Goal: Transaction & Acquisition: Obtain resource

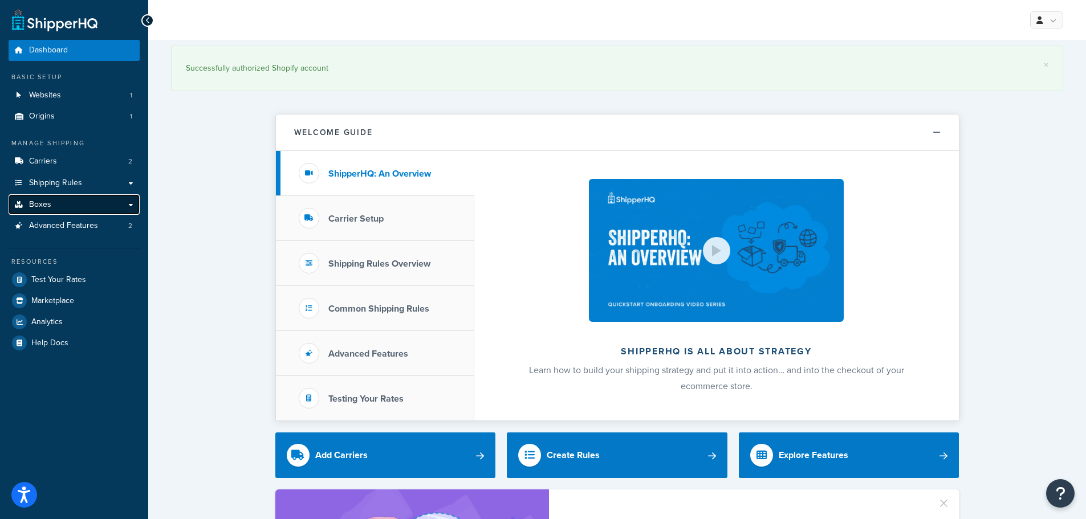
click at [101, 201] on link "Boxes" at bounding box center [74, 204] width 131 height 21
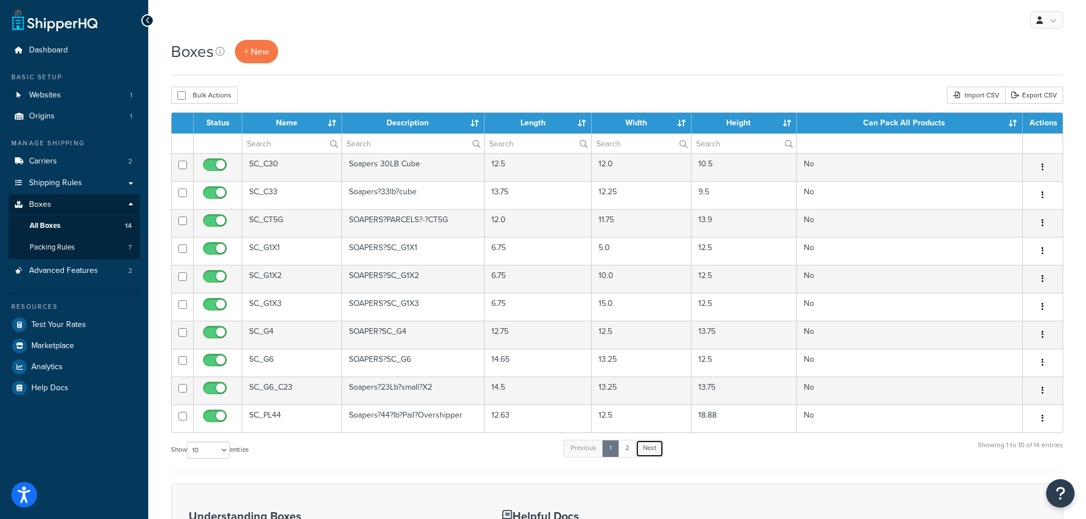
click at [652, 449] on link "Next" at bounding box center [650, 448] width 28 height 17
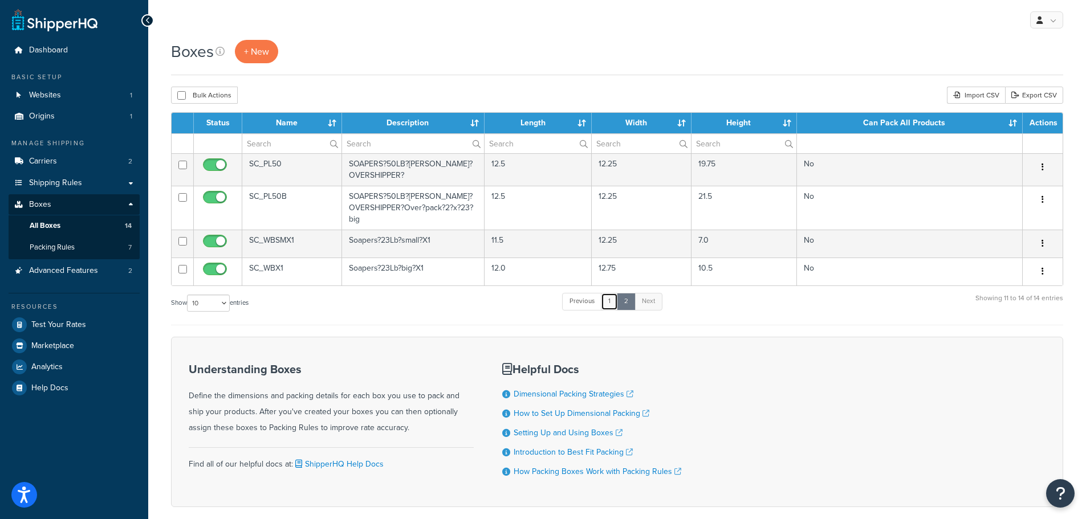
click at [613, 303] on link "1" at bounding box center [609, 301] width 17 height 17
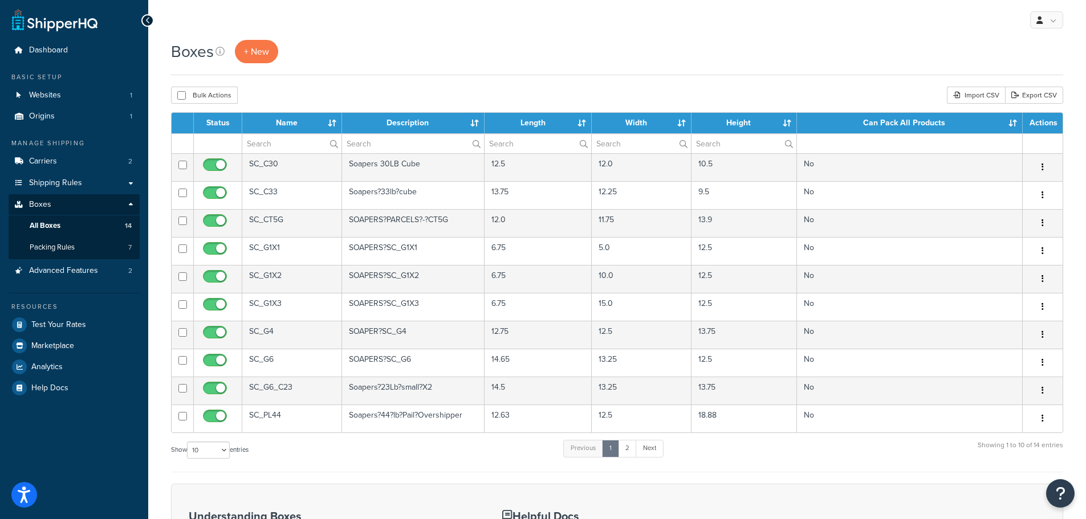
click at [143, 17] on div at bounding box center [147, 20] width 13 height 13
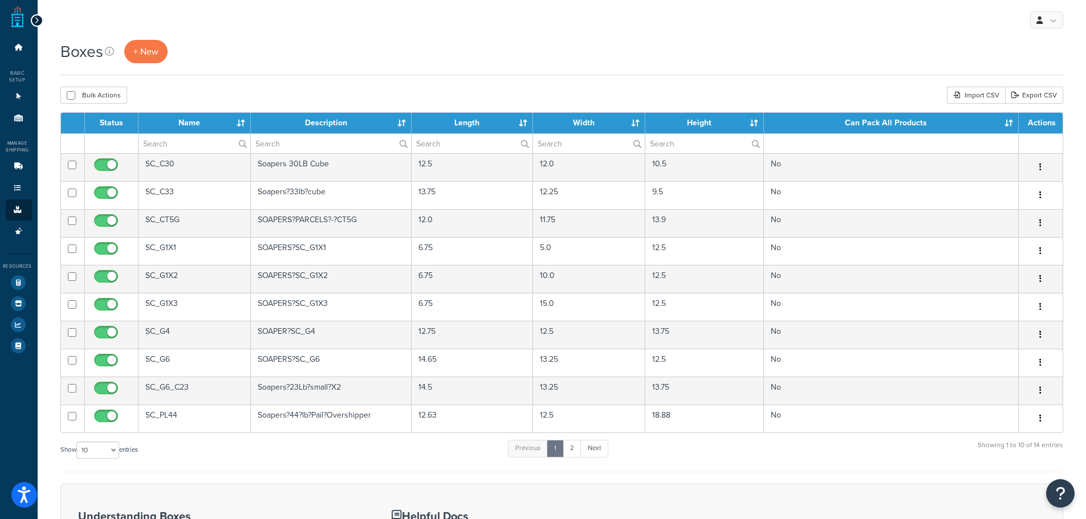
click at [35, 21] on icon at bounding box center [36, 21] width 5 height 8
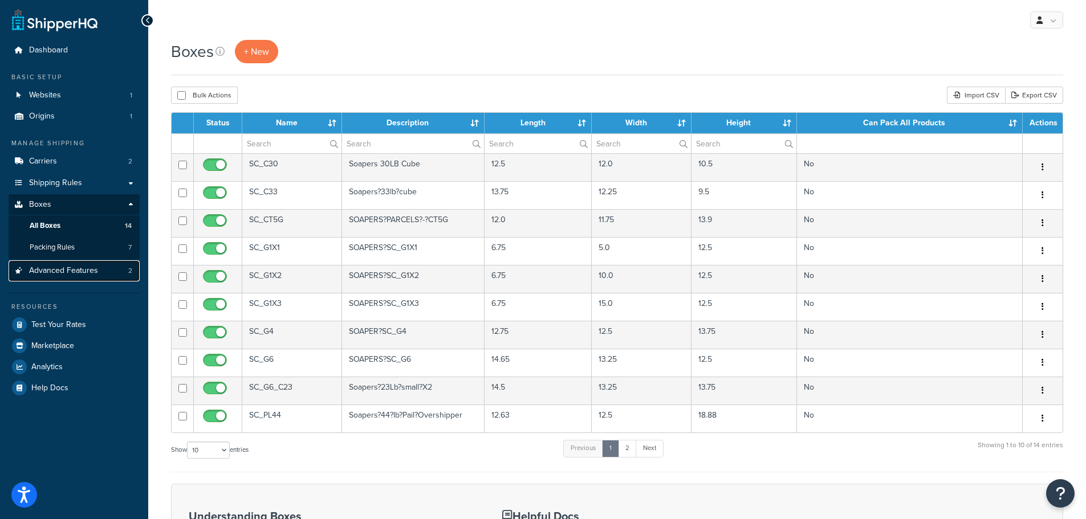
click at [66, 274] on span "Advanced Features" at bounding box center [63, 271] width 69 height 10
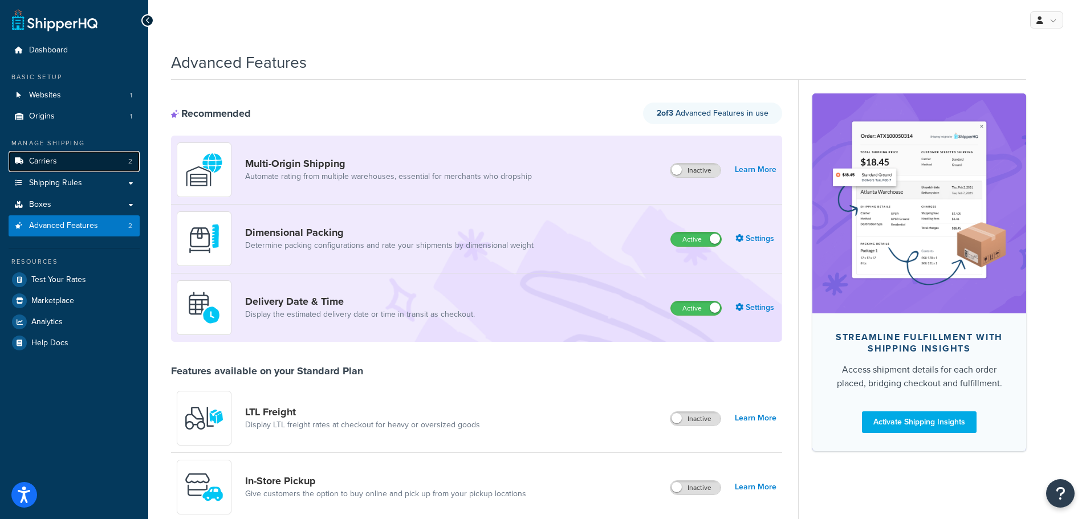
click at [116, 165] on link "Carriers 2" at bounding box center [74, 161] width 131 height 21
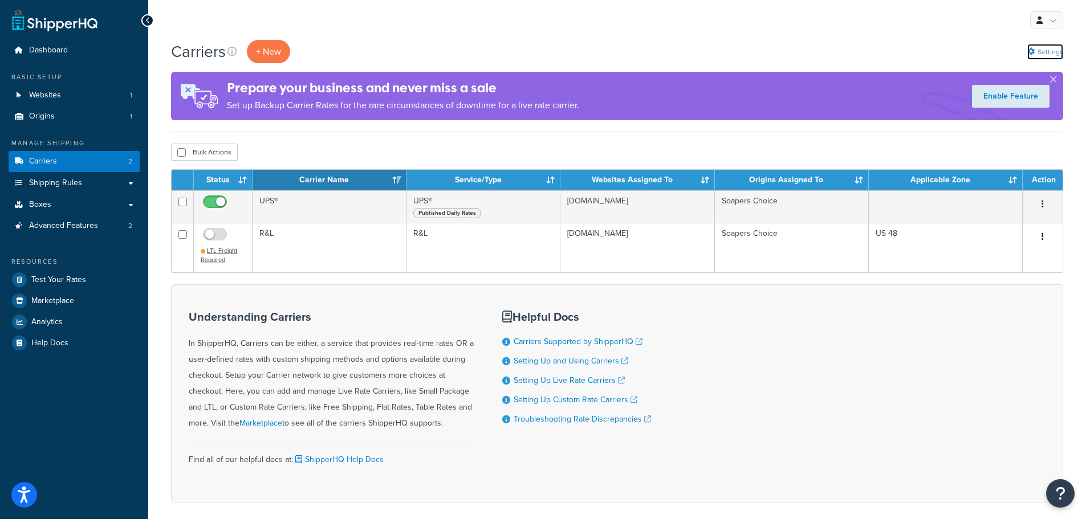
click at [1034, 51] on icon at bounding box center [1030, 51] width 7 height 7
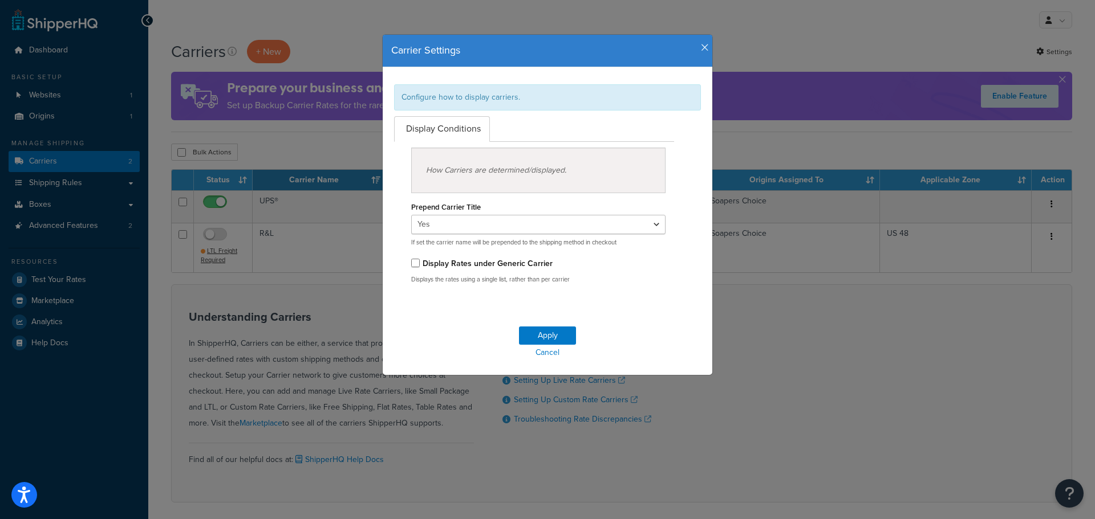
click at [701, 48] on icon "button" at bounding box center [705, 48] width 8 height 10
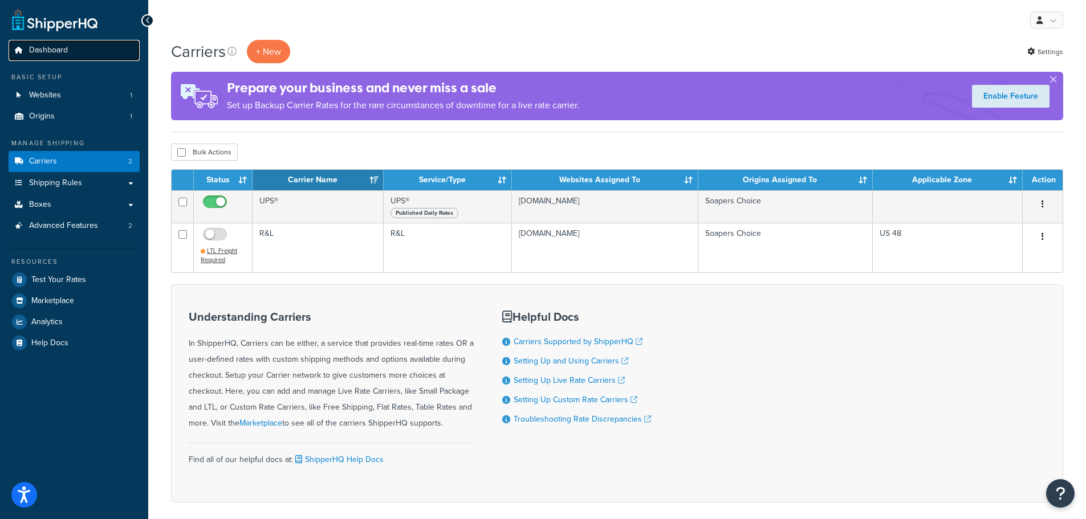
click at [37, 52] on span "Dashboard" at bounding box center [48, 51] width 39 height 10
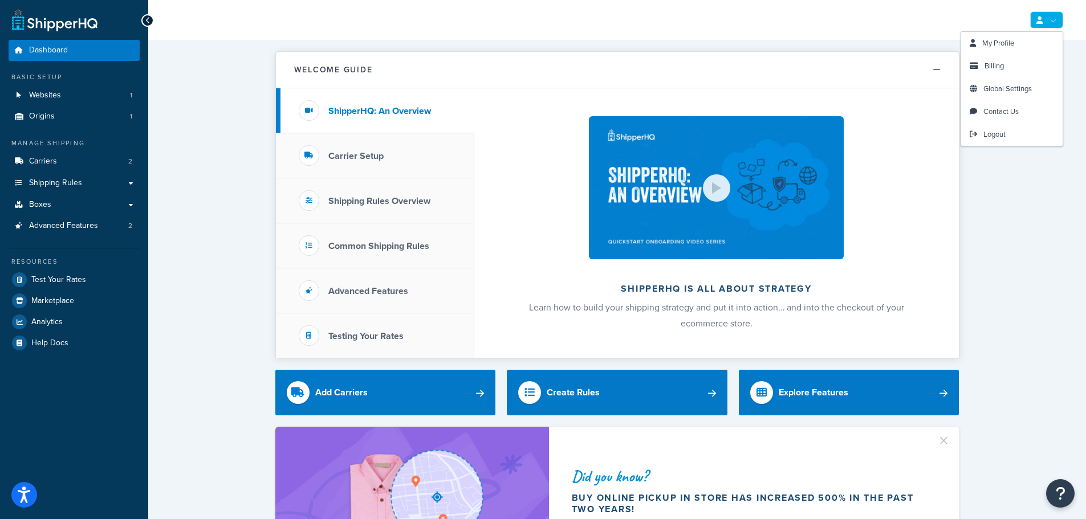
click at [1051, 22] on link at bounding box center [1046, 19] width 33 height 17
click at [1011, 89] on span "Global Settings" at bounding box center [1007, 88] width 48 height 11
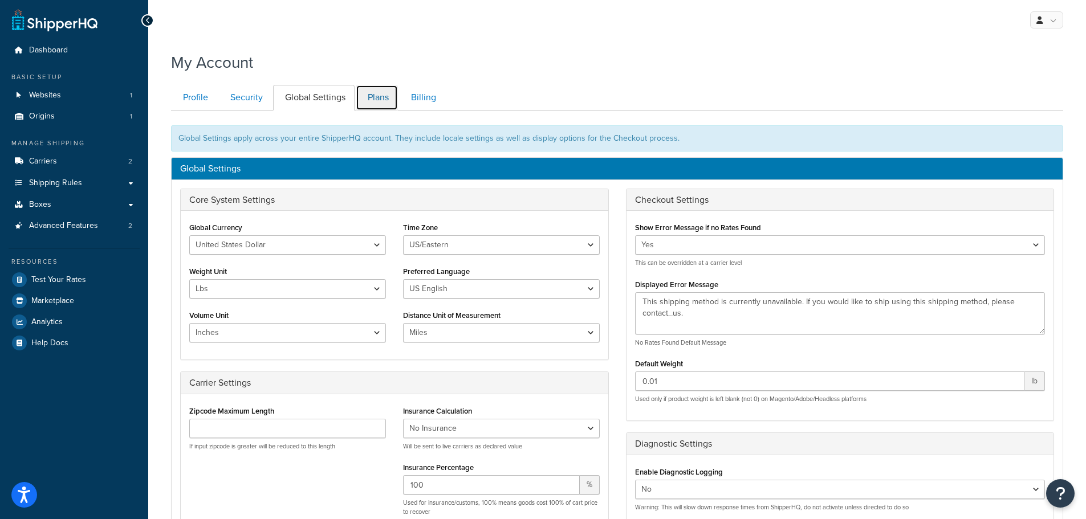
click at [383, 87] on link "Plans" at bounding box center [377, 98] width 42 height 26
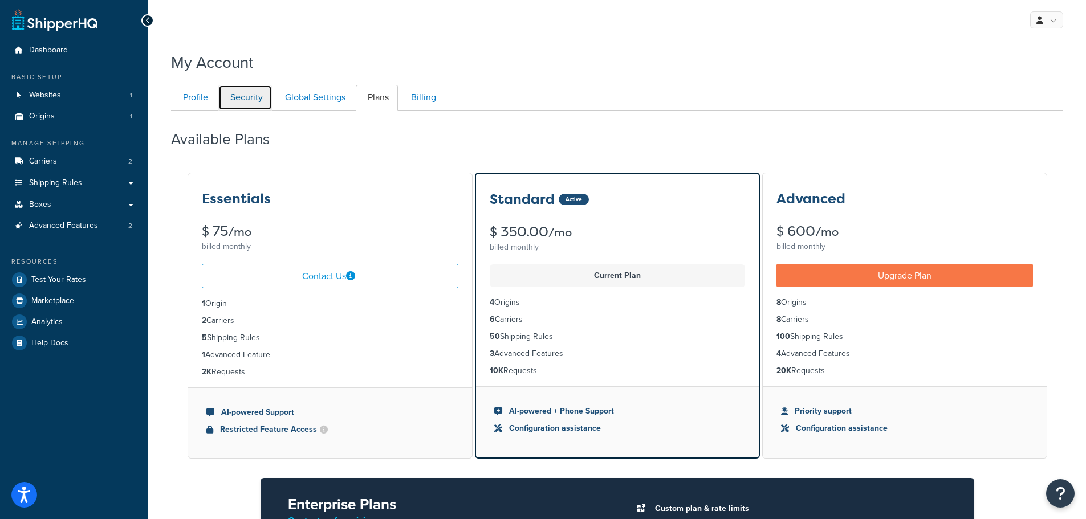
click at [233, 91] on link "Security" at bounding box center [245, 98] width 54 height 26
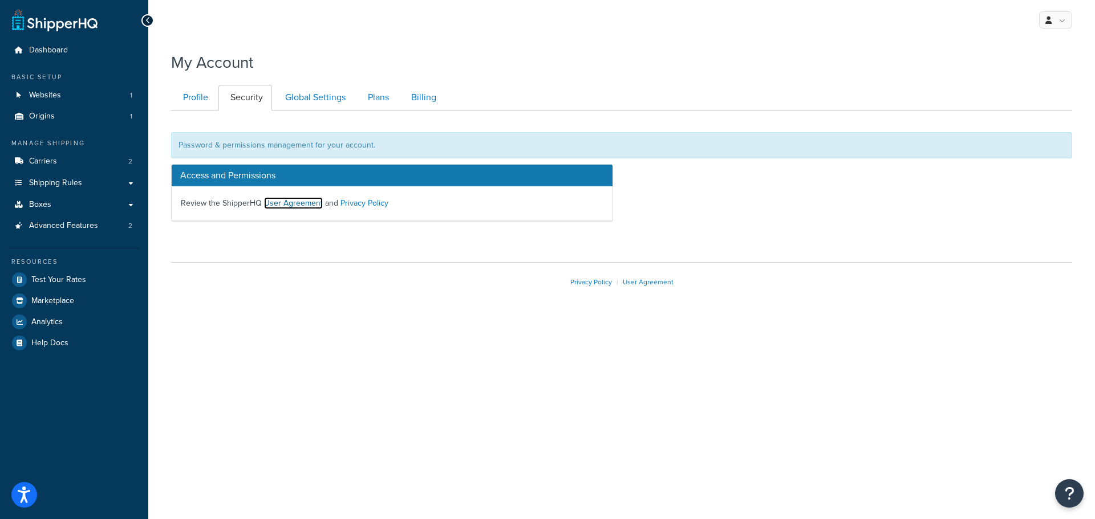
click at [284, 202] on link "User Agreement" at bounding box center [293, 203] width 59 height 12
click at [355, 204] on link "Privacy Policy" at bounding box center [364, 203] width 48 height 12
click at [312, 95] on link "Global Settings" at bounding box center [314, 98] width 82 height 26
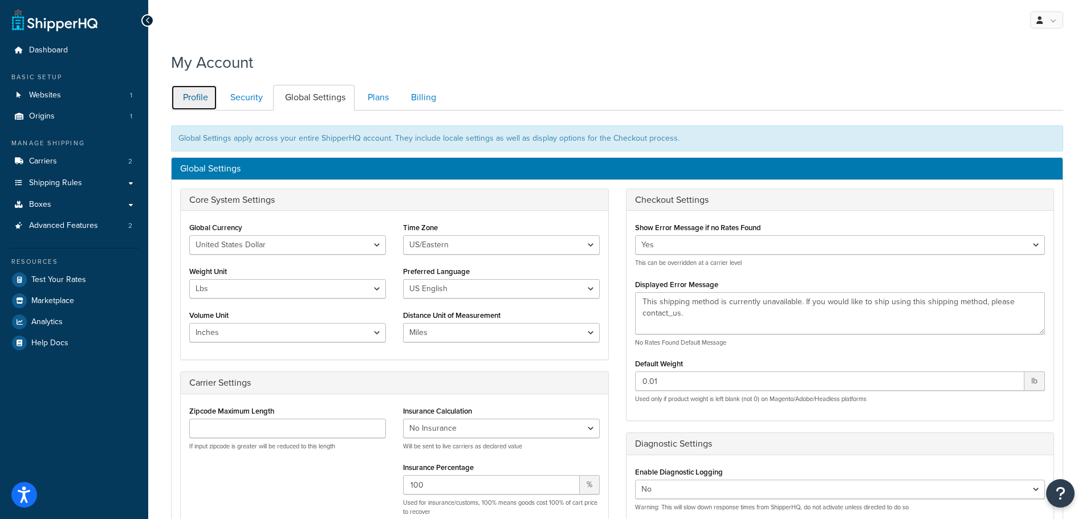
click at [192, 101] on link "Profile" at bounding box center [194, 98] width 46 height 26
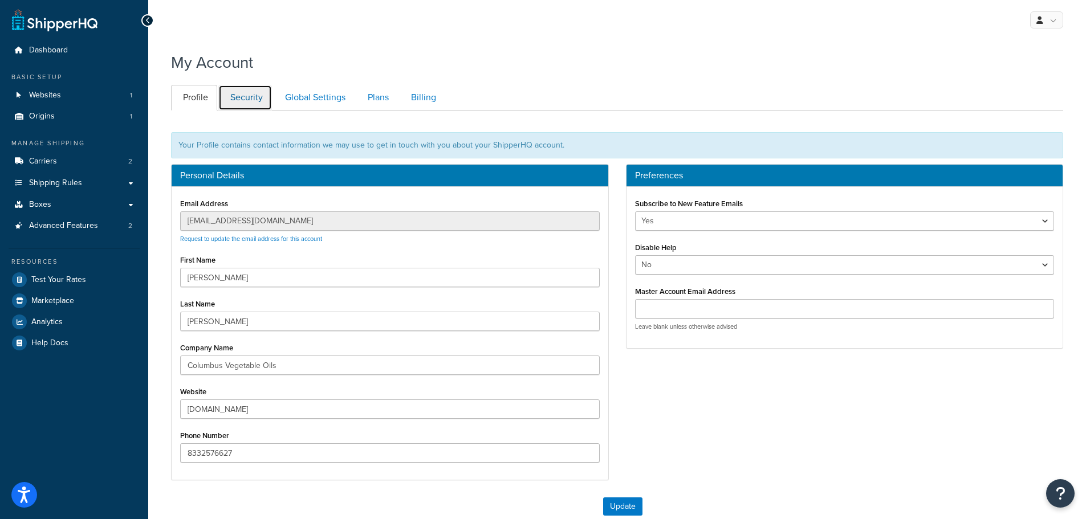
click at [245, 97] on link "Security" at bounding box center [245, 98] width 54 height 26
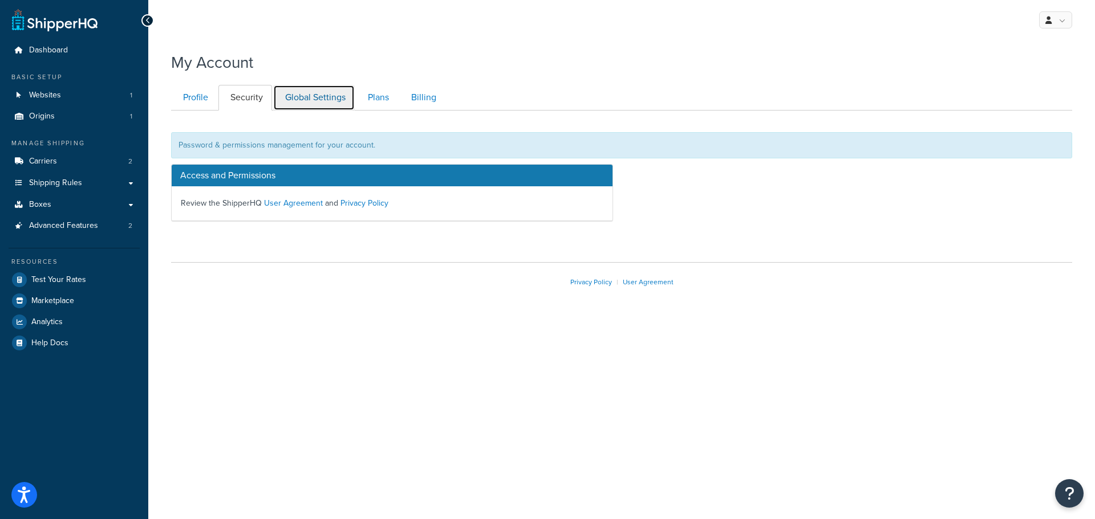
click at [292, 97] on link "Global Settings" at bounding box center [314, 98] width 82 height 26
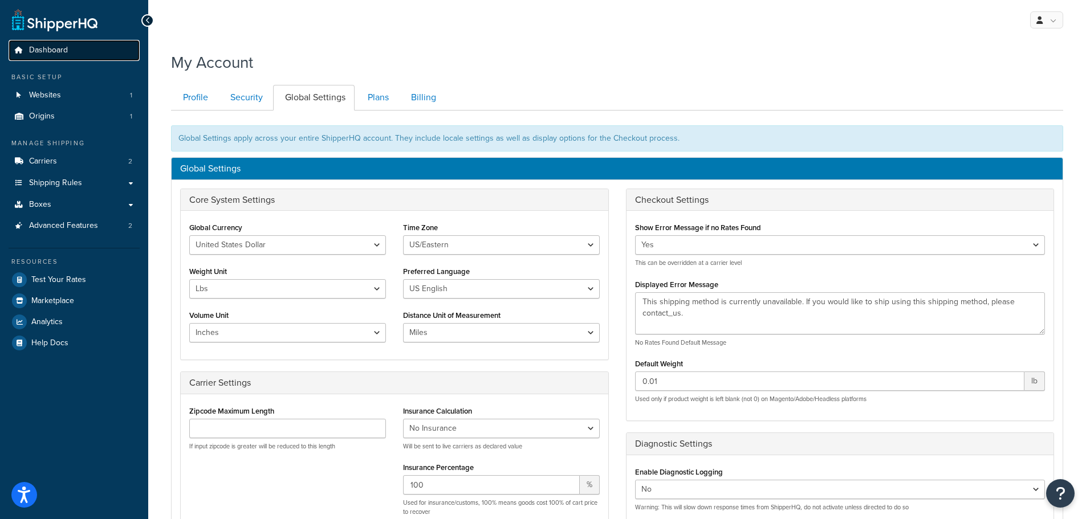
click at [60, 46] on span "Dashboard" at bounding box center [48, 51] width 39 height 10
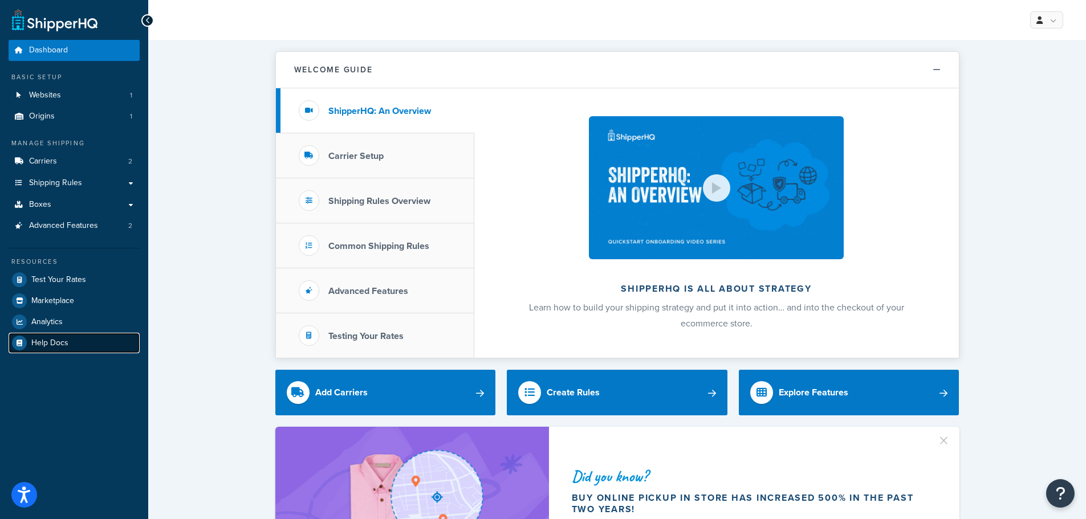
click at [44, 339] on span "Help Docs" at bounding box center [49, 344] width 37 height 10
click at [54, 221] on span "Advanced Features" at bounding box center [63, 226] width 69 height 10
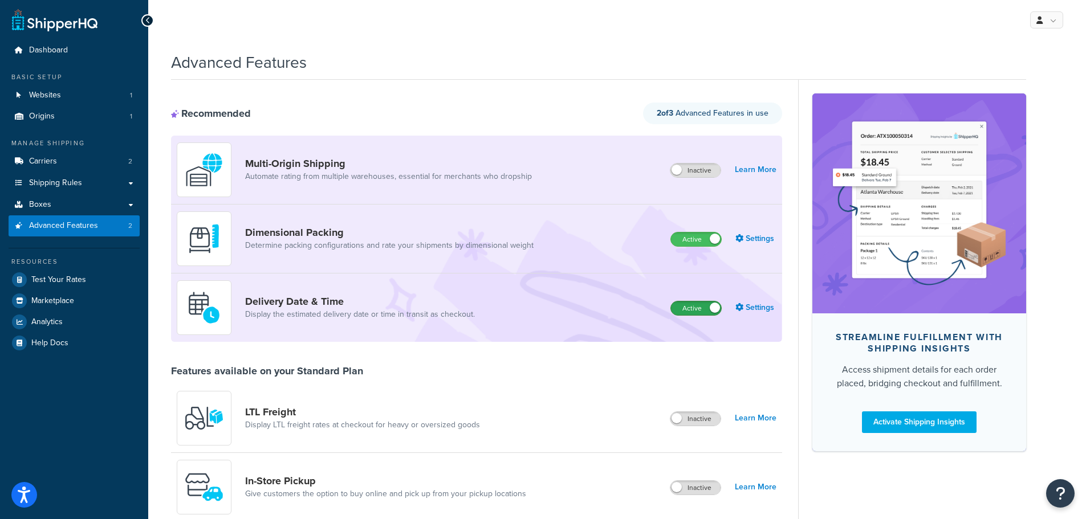
click at [706, 312] on label "Active" at bounding box center [696, 309] width 50 height 14
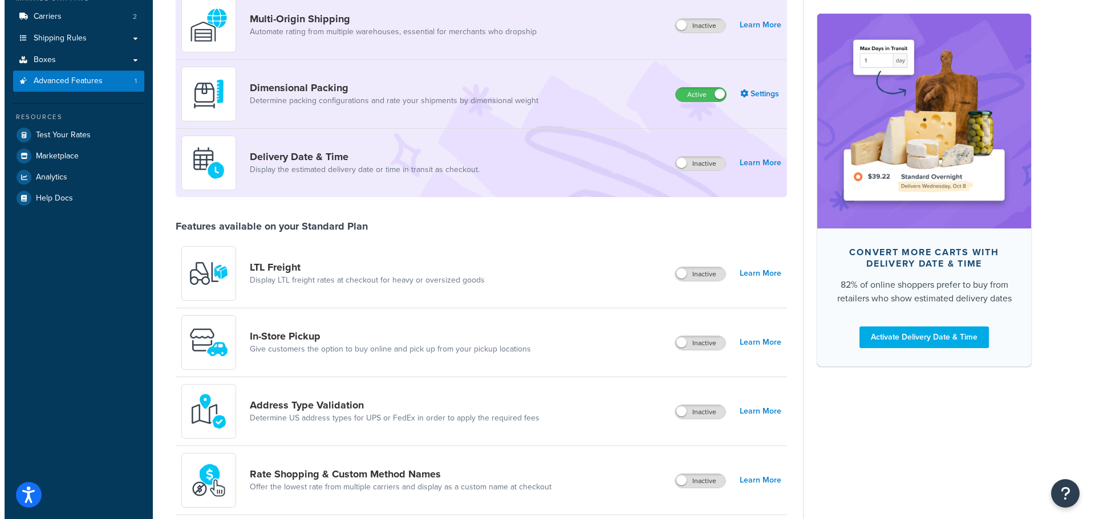
scroll to position [171, 0]
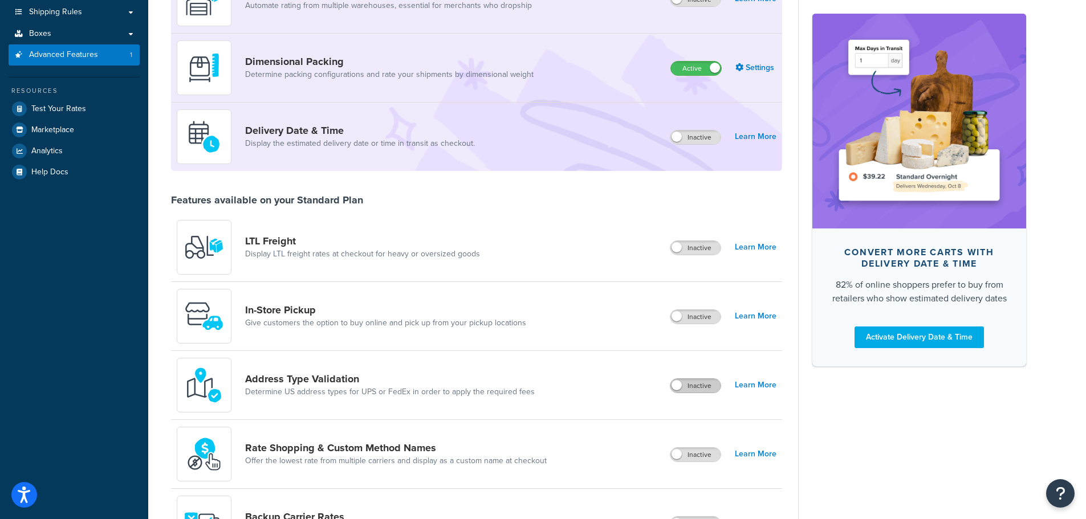
click at [691, 385] on label "Inactive" at bounding box center [695, 386] width 50 height 14
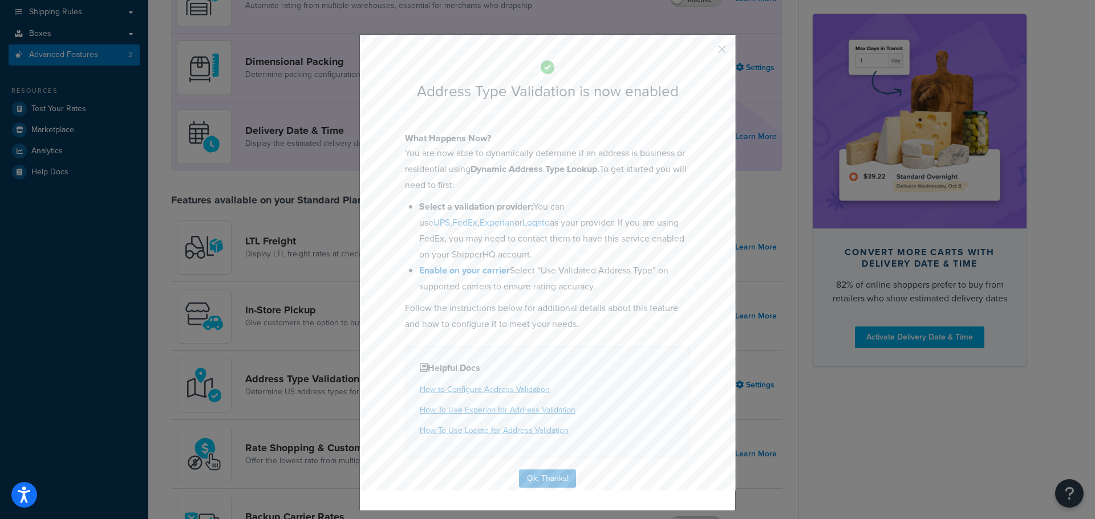
drag, startPoint x: 486, startPoint y: 156, endPoint x: 613, endPoint y: 178, distance: 128.4
click at [613, 178] on p "You are now able to dynamically determine if an address is business or resident…" at bounding box center [547, 169] width 285 height 48
click at [450, 216] on link "UPS" at bounding box center [441, 222] width 17 height 13
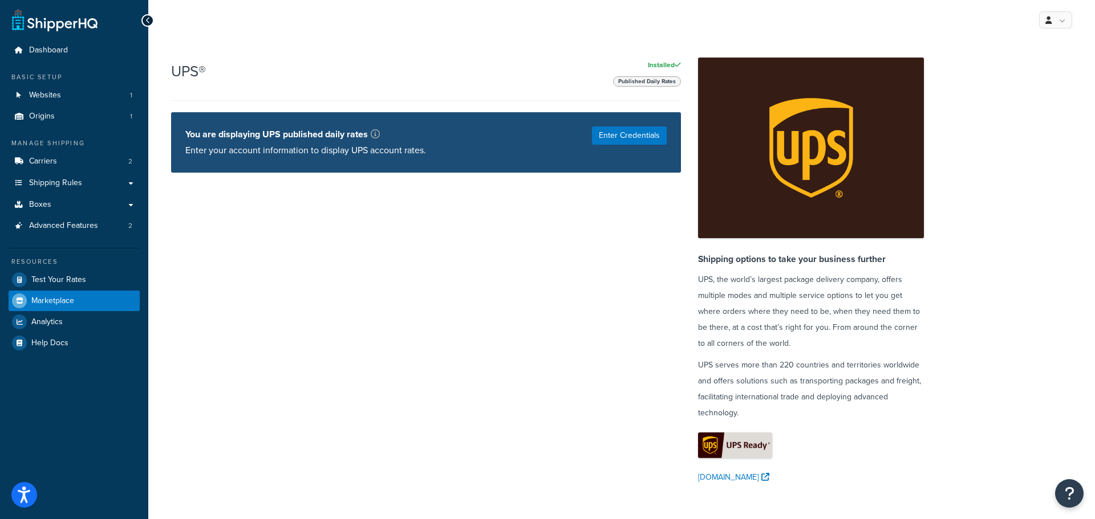
click at [148, 21] on icon at bounding box center [147, 21] width 5 height 8
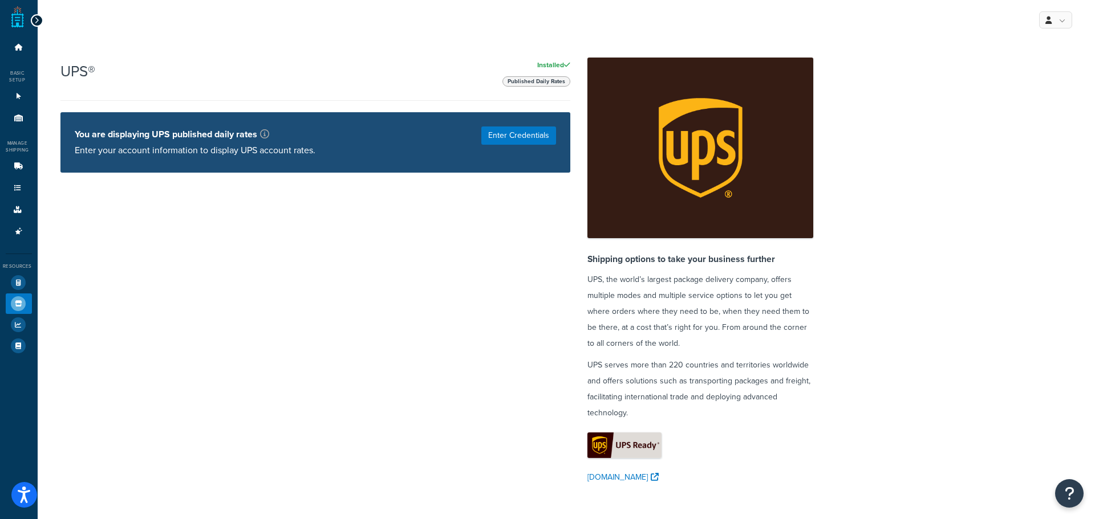
click at [32, 19] on div at bounding box center [37, 20] width 13 height 13
click at [35, 22] on icon at bounding box center [36, 21] width 5 height 8
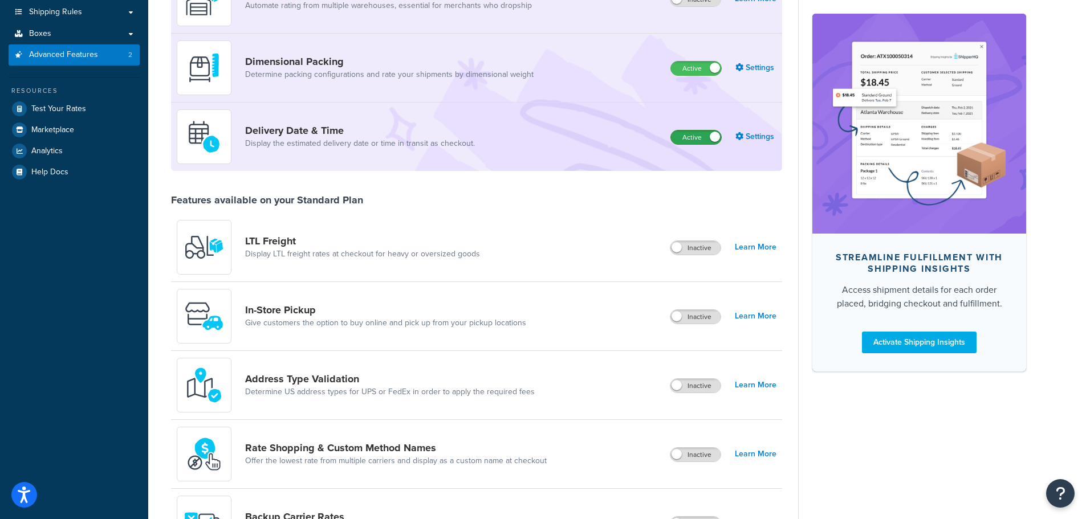
click at [705, 140] on label "Active" at bounding box center [696, 138] width 50 height 14
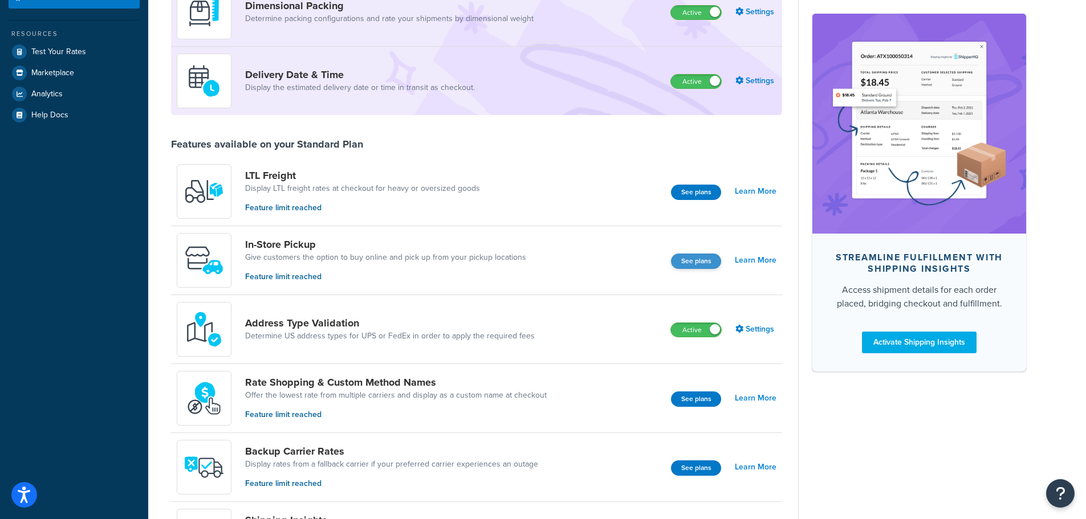
scroll to position [57, 0]
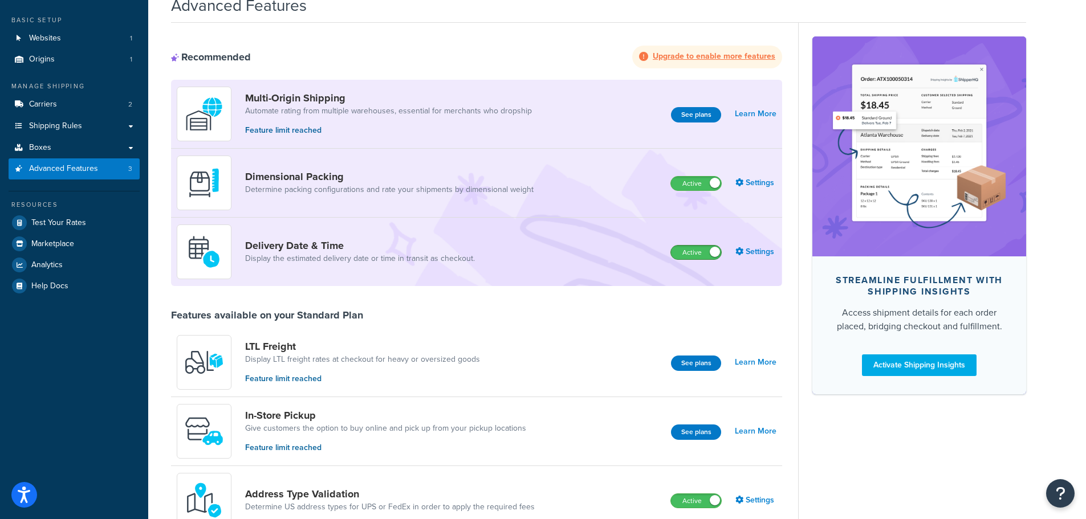
click at [715, 250] on span at bounding box center [715, 252] width 10 height 10
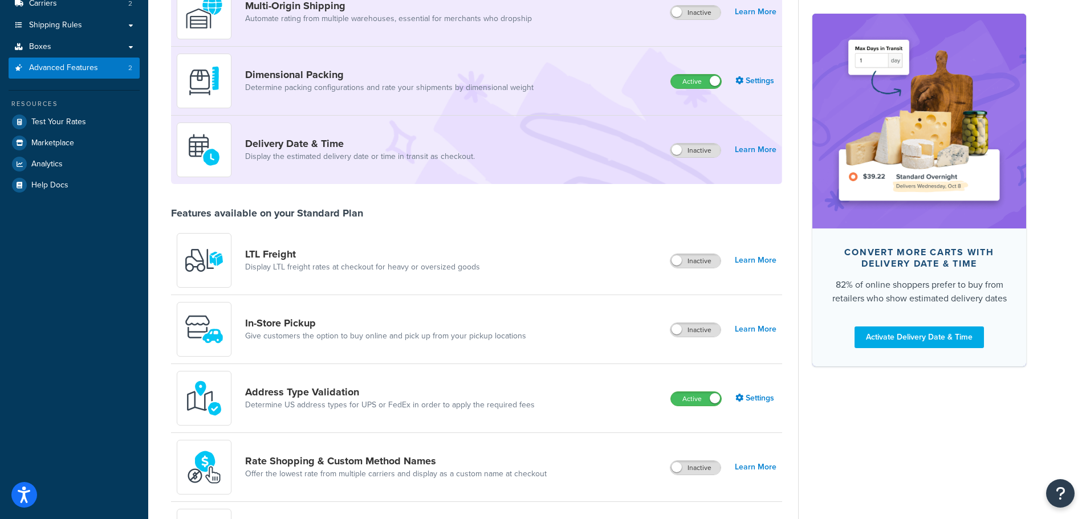
scroll to position [228, 0]
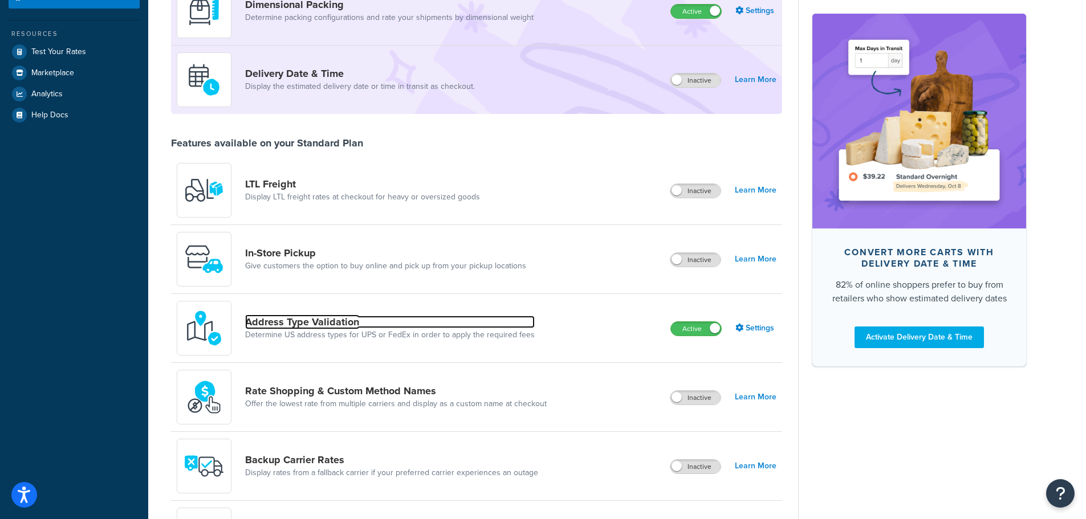
click at [425, 325] on link "Address Type Validation" at bounding box center [390, 322] width 290 height 13
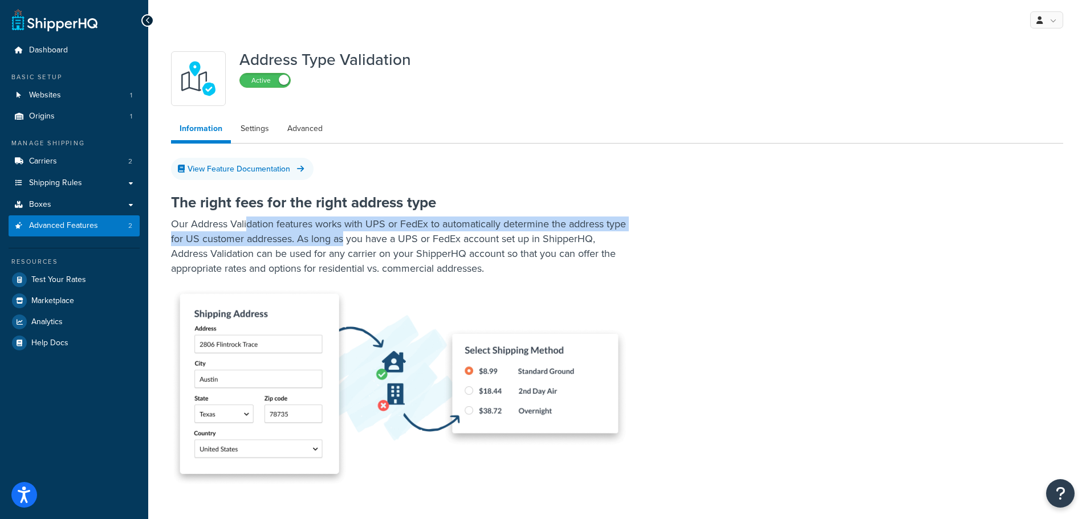
drag, startPoint x: 248, startPoint y: 230, endPoint x: 367, endPoint y: 238, distance: 118.8
click at [367, 238] on p "Our Address Validation features works with UPS or FedEx to automatically determ…" at bounding box center [399, 246] width 456 height 59
click at [363, 241] on p "Our Address Validation features works with UPS or FedEx to automatically determ…" at bounding box center [399, 246] width 456 height 59
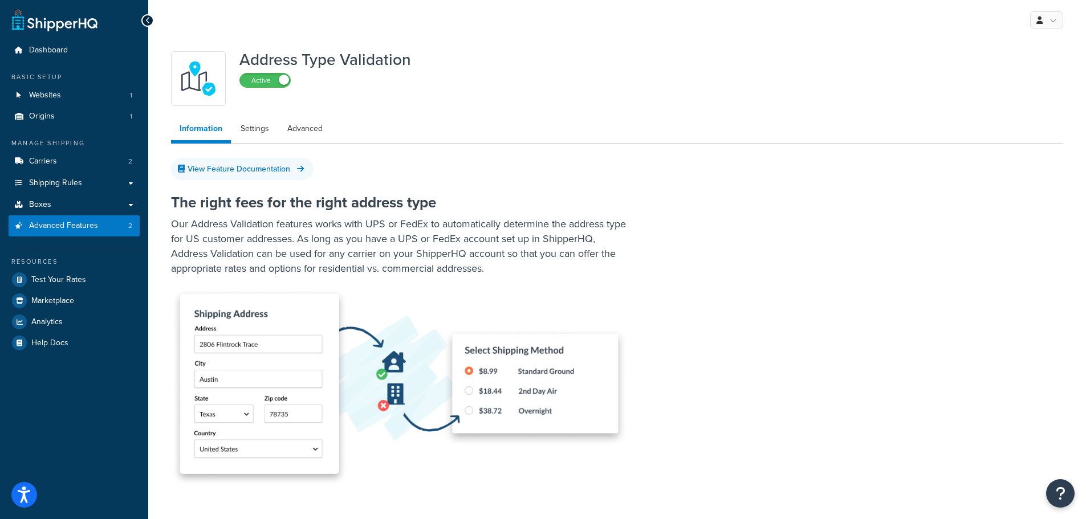
click at [145, 17] on icon at bounding box center [147, 21] width 5 height 8
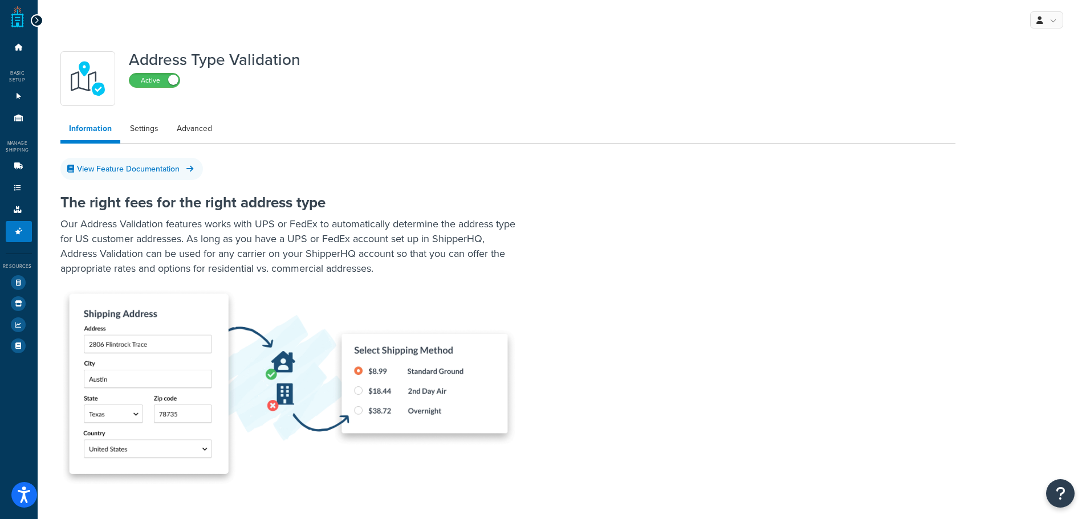
click at [32, 20] on div at bounding box center [37, 20] width 13 height 13
click at [38, 23] on icon at bounding box center [36, 21] width 5 height 8
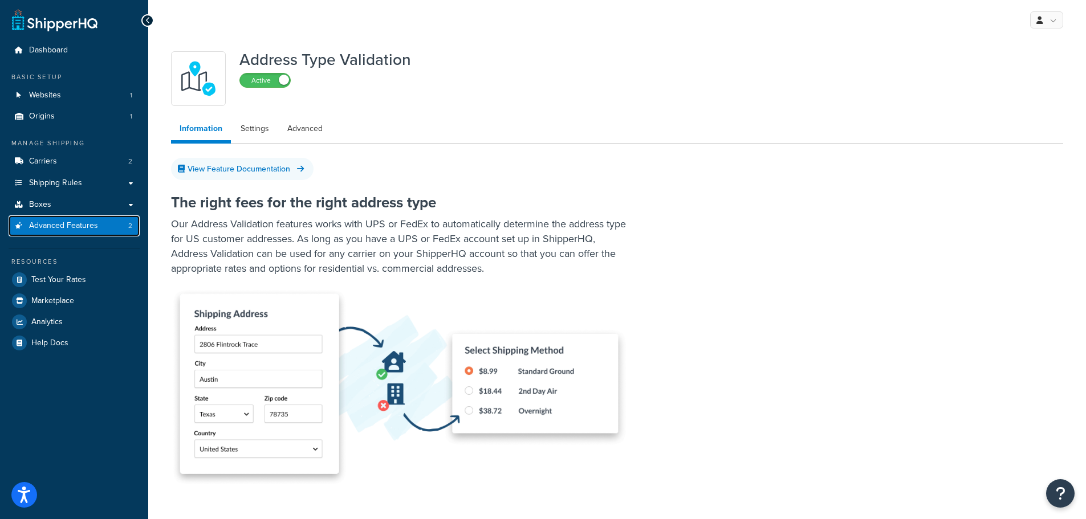
click at [40, 229] on span "Advanced Features" at bounding box center [63, 226] width 69 height 10
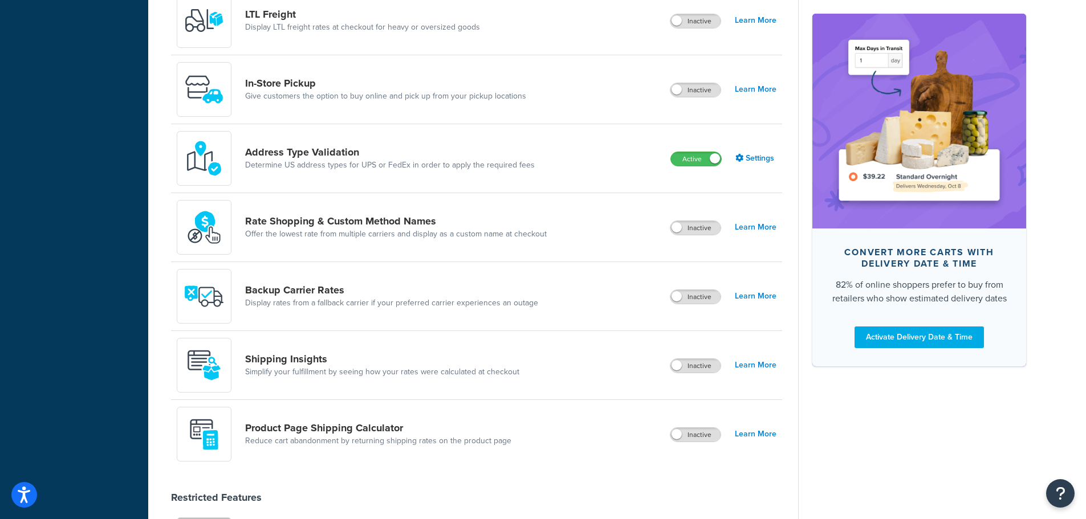
scroll to position [399, 0]
click at [743, 361] on link "Learn More" at bounding box center [756, 364] width 42 height 16
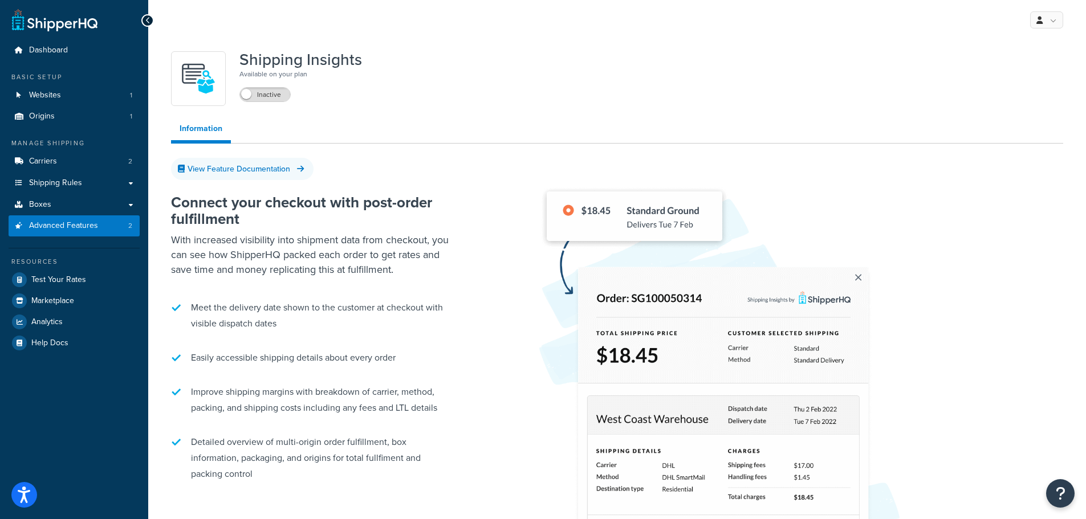
click at [149, 19] on icon at bounding box center [147, 21] width 5 height 8
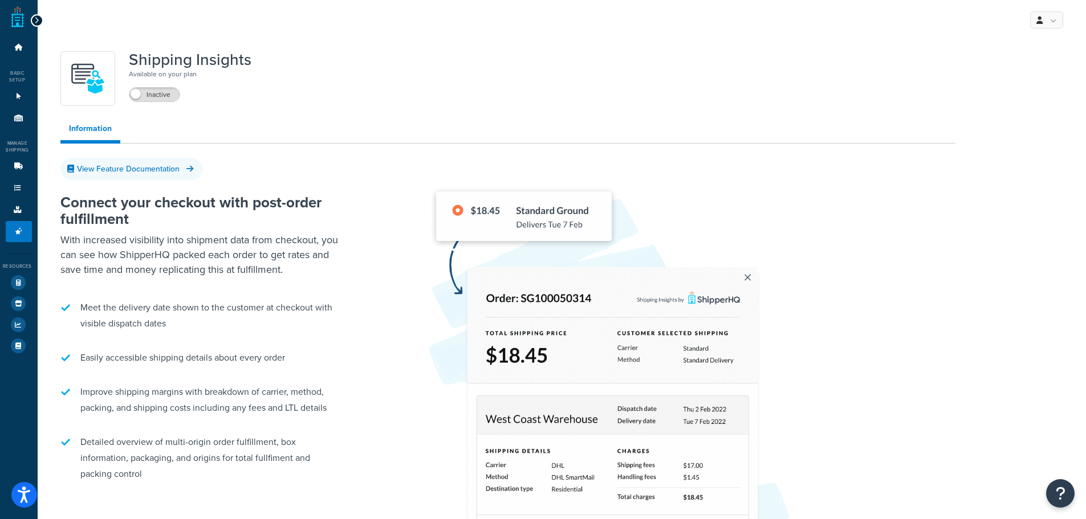
click at [32, 23] on div at bounding box center [37, 20] width 13 height 13
click at [35, 21] on icon at bounding box center [36, 21] width 5 height 8
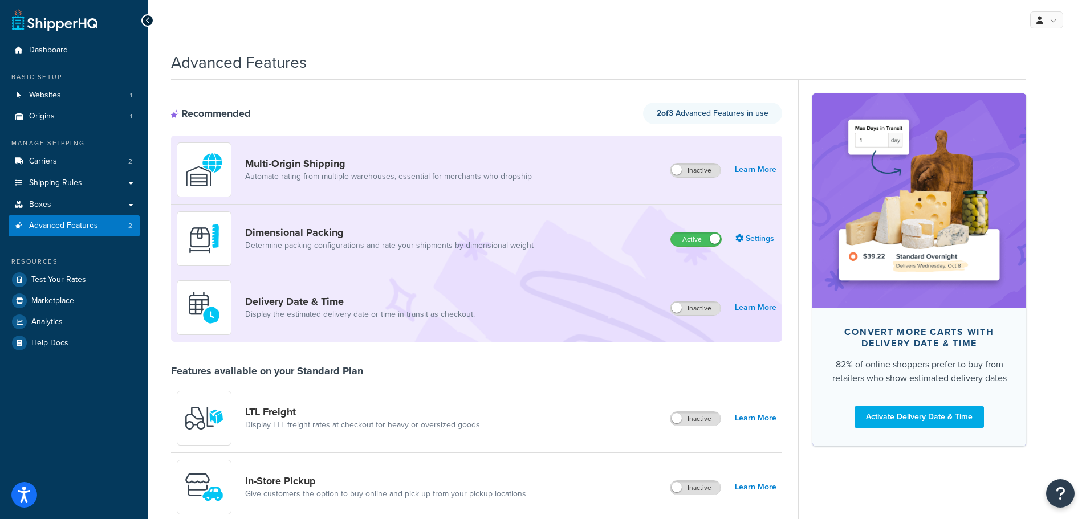
scroll to position [399, 0]
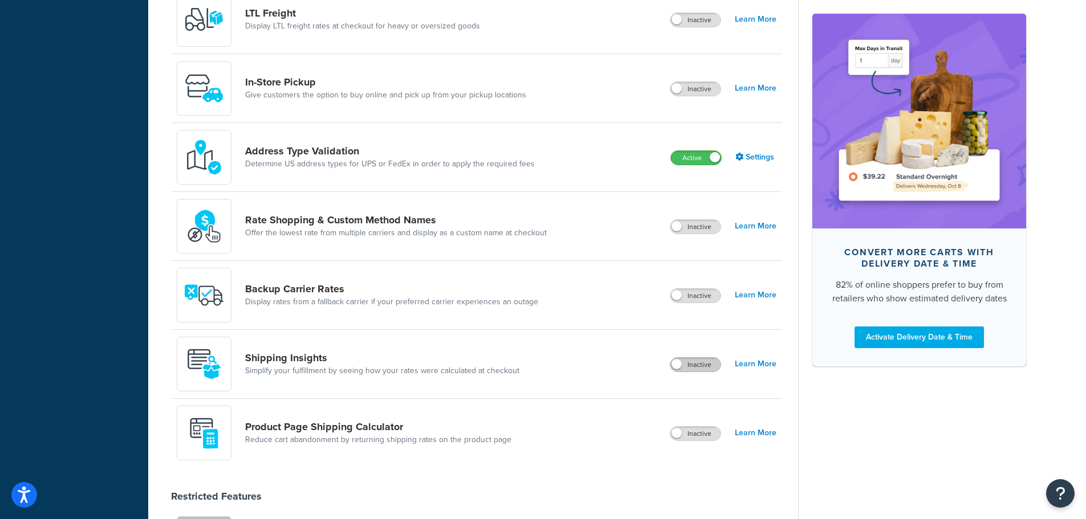
click at [710, 365] on label "Inactive" at bounding box center [695, 365] width 50 height 14
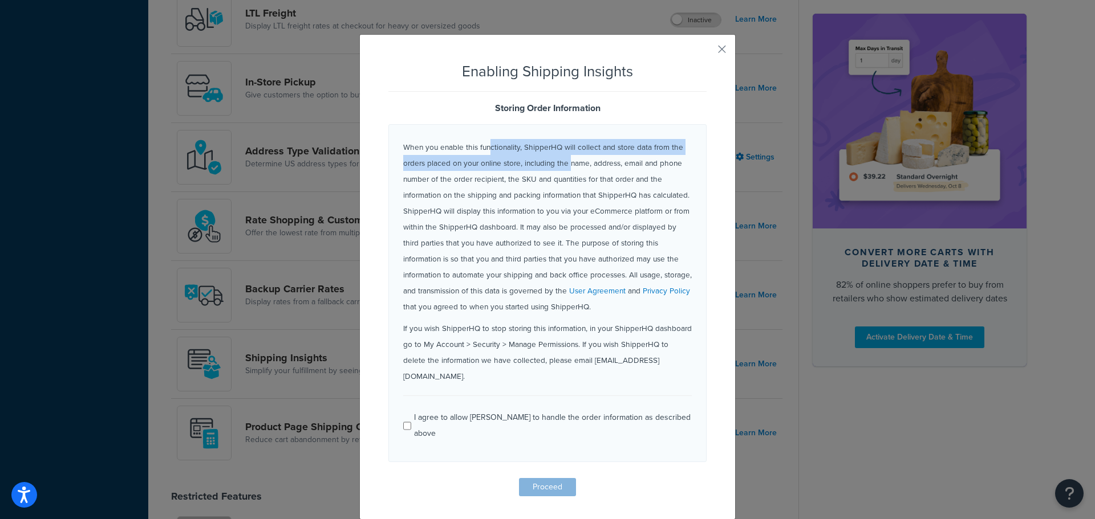
drag, startPoint x: 530, startPoint y: 151, endPoint x: 566, endPoint y: 168, distance: 39.8
click at [566, 168] on p "When you enable this functionality, ShipperHQ will collect and store data from …" at bounding box center [547, 227] width 288 height 176
click at [566, 171] on p "When you enable this functionality, ShipperHQ will collect and store data from …" at bounding box center [547, 227] width 288 height 176
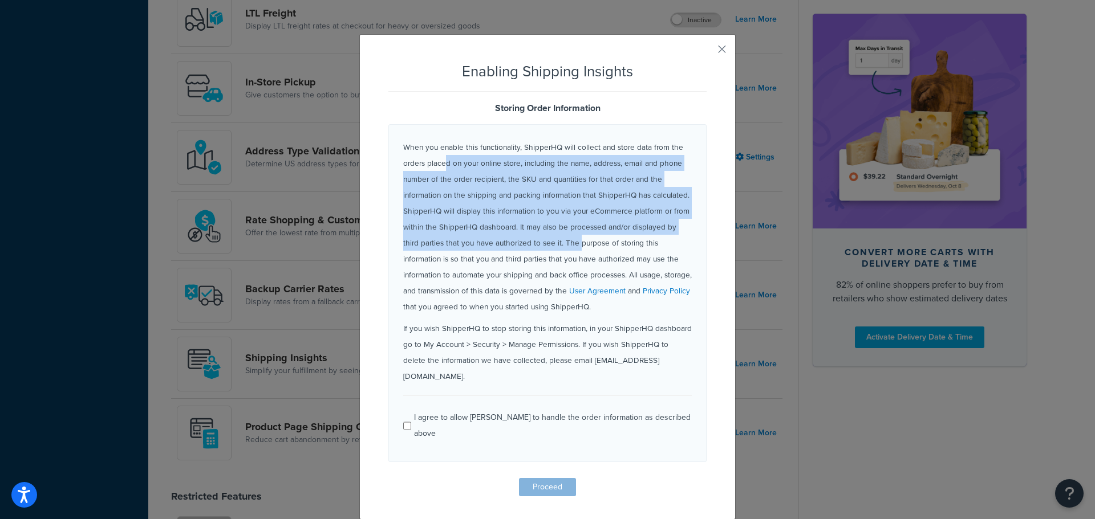
drag, startPoint x: 441, startPoint y: 168, endPoint x: 556, endPoint y: 242, distance: 136.9
click at [556, 242] on p "When you enable this functionality, ShipperHQ will collect and store data from …" at bounding box center [547, 227] width 288 height 176
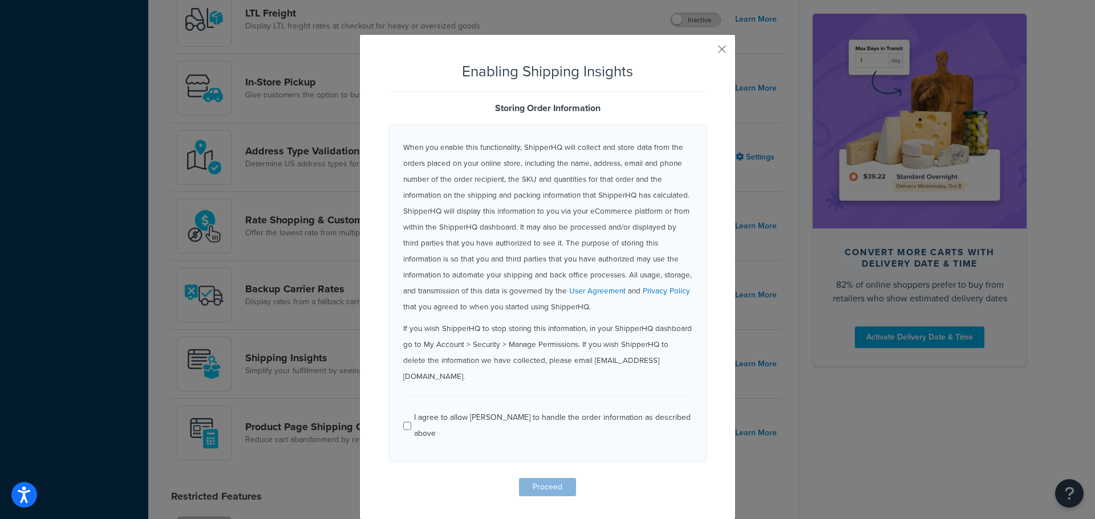
click at [403, 408] on div "I agree to allow ShipperHQ to handle the order information as described above" at bounding box center [547, 425] width 288 height 34
click at [404, 422] on input "I agree to allow ShipperHQ to handle the order information as described above" at bounding box center [407, 426] width 8 height 9
checkbox input "true"
click at [557, 478] on button "Proceed" at bounding box center [547, 487] width 57 height 18
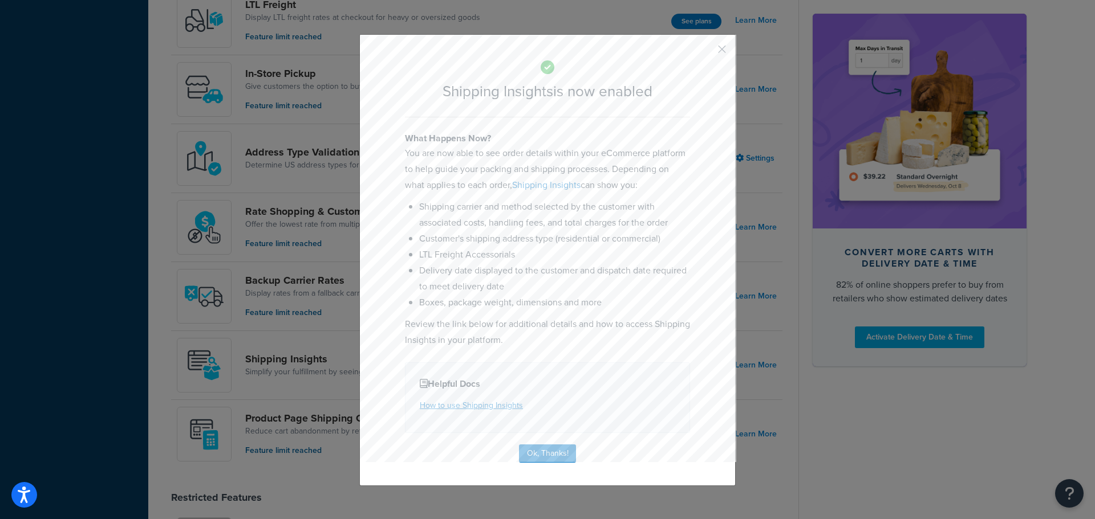
click at [706, 52] on button "button" at bounding box center [705, 53] width 3 height 3
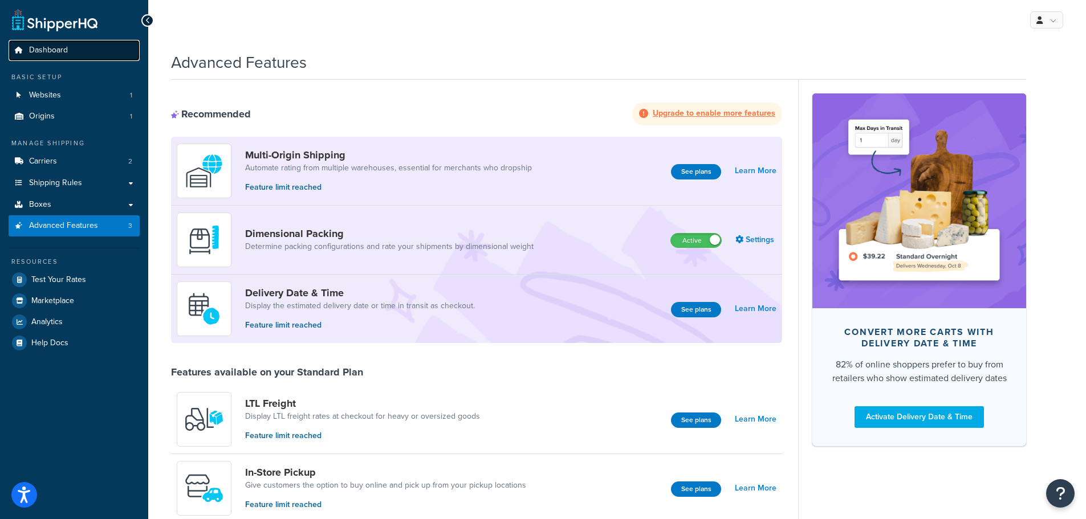
click at [41, 46] on span "Dashboard" at bounding box center [48, 51] width 39 height 10
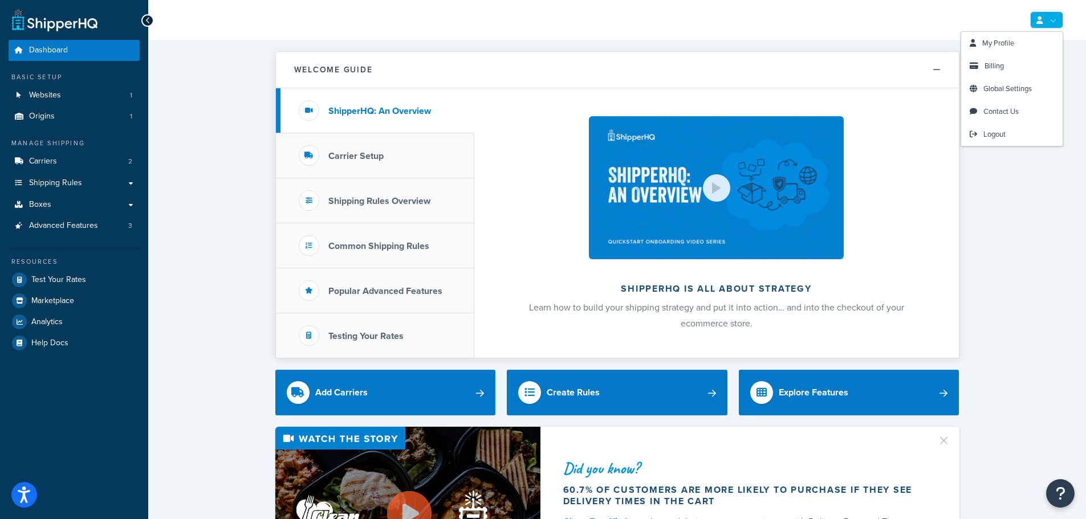
click at [1066, 22] on div "My Profile Billing Global Settings Contact Us Logout" at bounding box center [617, 20] width 938 height 40
click at [1008, 91] on span "Global Settings" at bounding box center [1007, 88] width 48 height 11
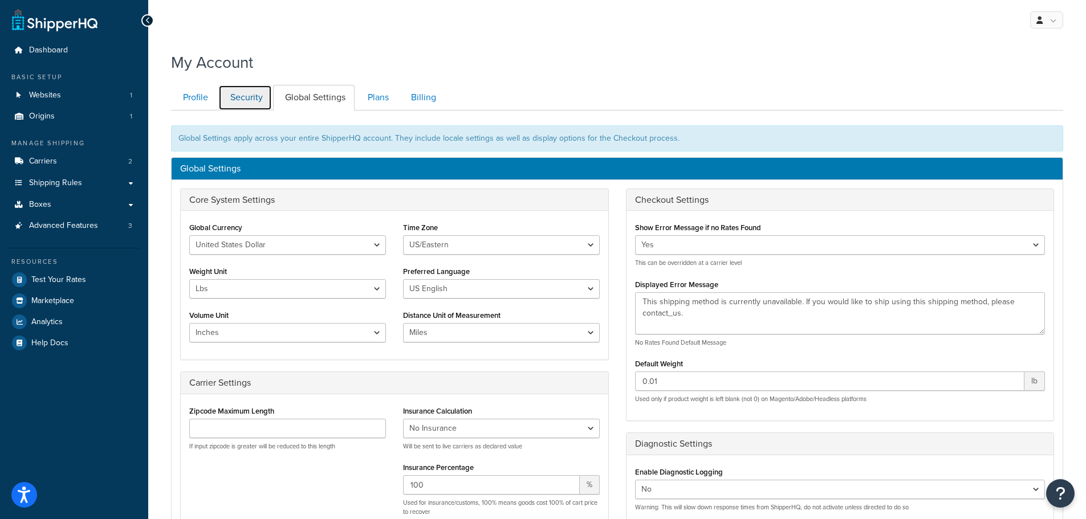
click at [249, 96] on link "Security" at bounding box center [245, 98] width 54 height 26
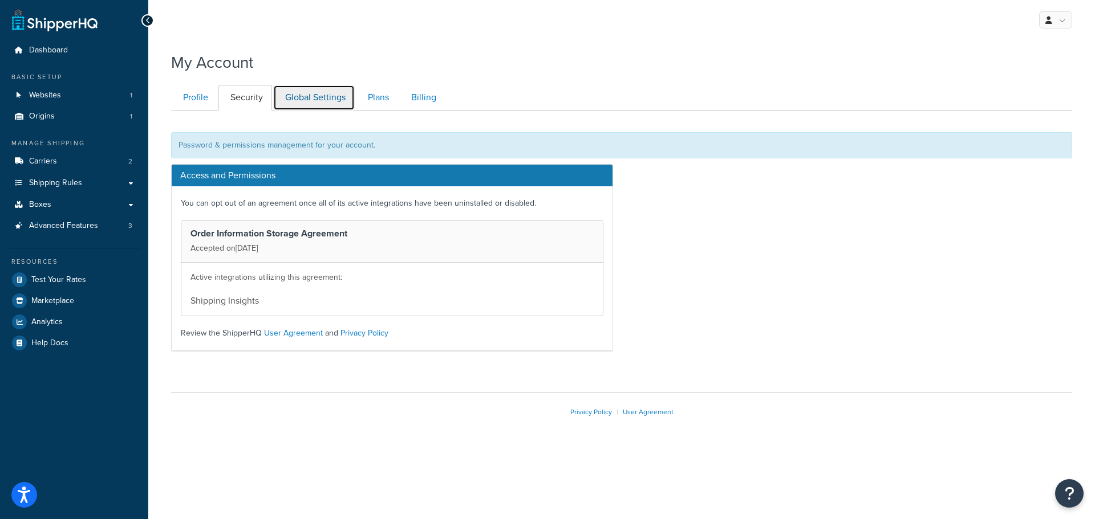
click at [320, 90] on link "Global Settings" at bounding box center [314, 98] width 82 height 26
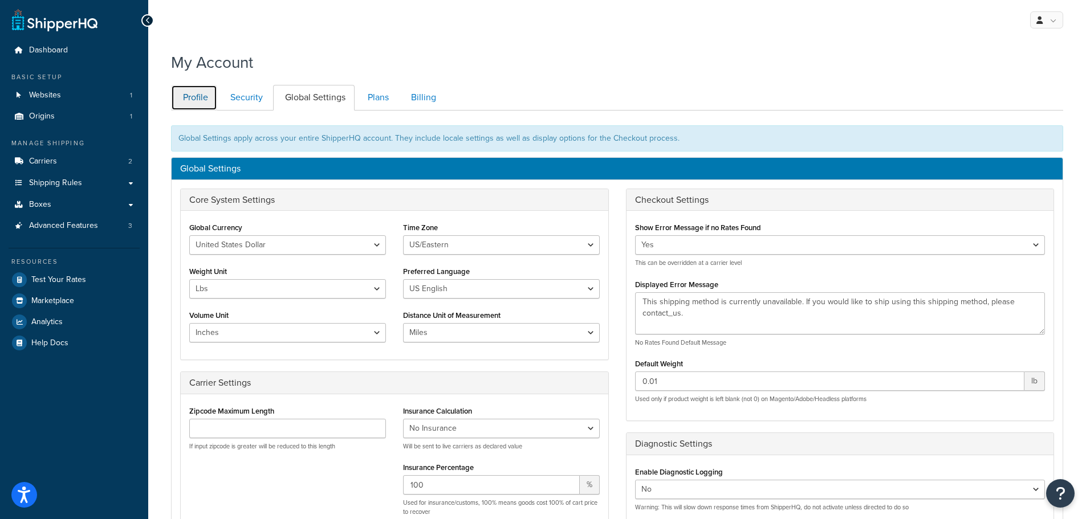
click at [198, 95] on link "Profile" at bounding box center [194, 98] width 46 height 26
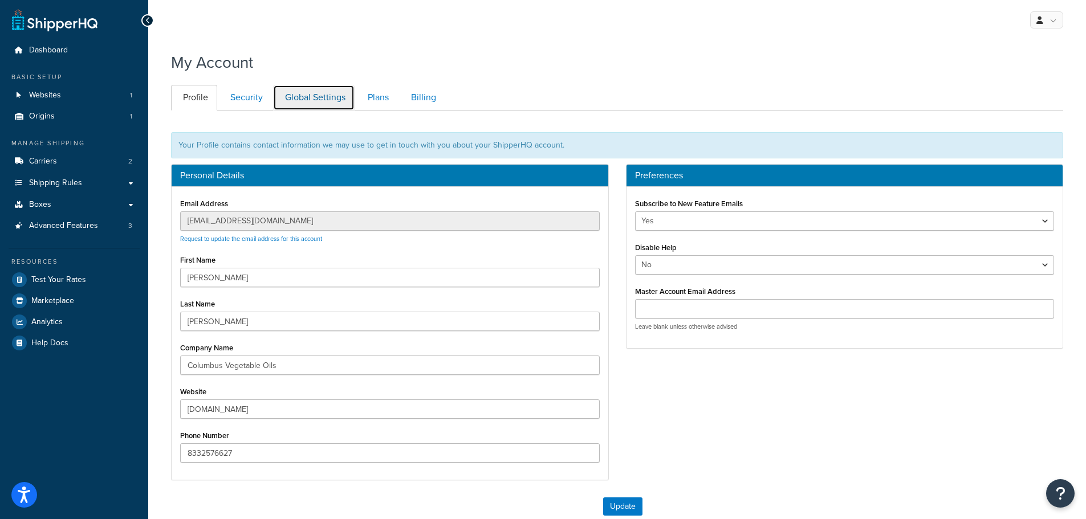
click at [322, 100] on link "Global Settings" at bounding box center [314, 98] width 82 height 26
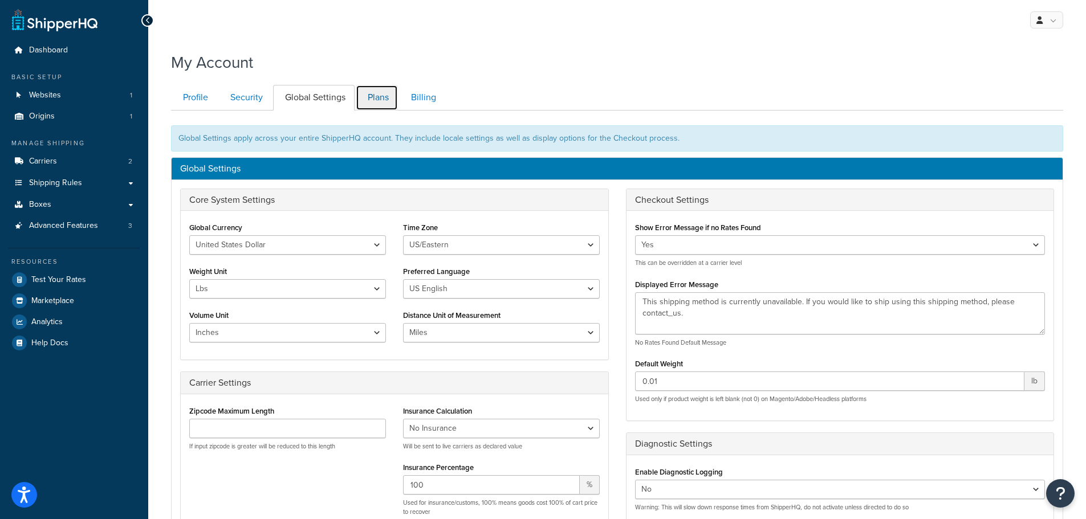
click at [372, 98] on link "Plans" at bounding box center [377, 98] width 42 height 26
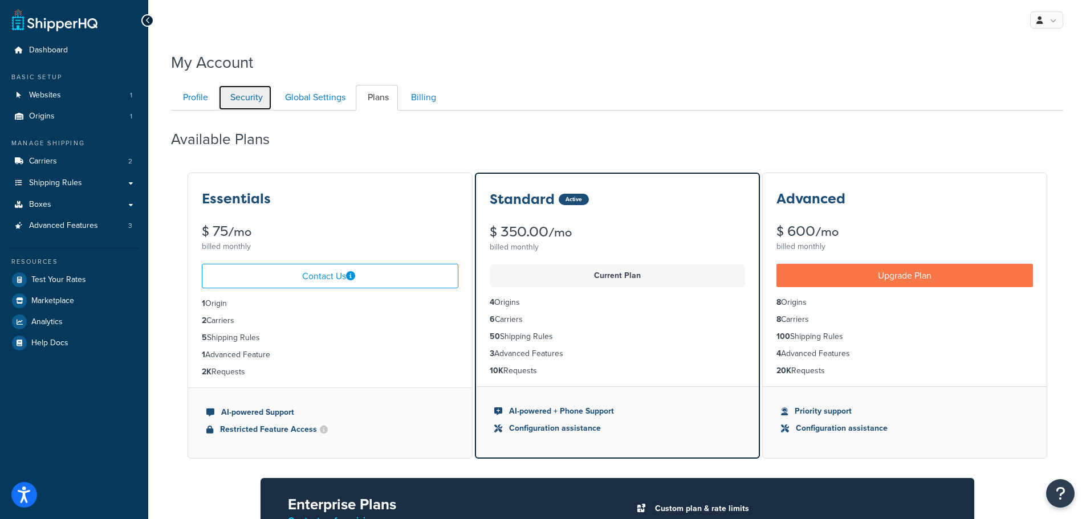
click at [230, 92] on link "Security" at bounding box center [245, 98] width 54 height 26
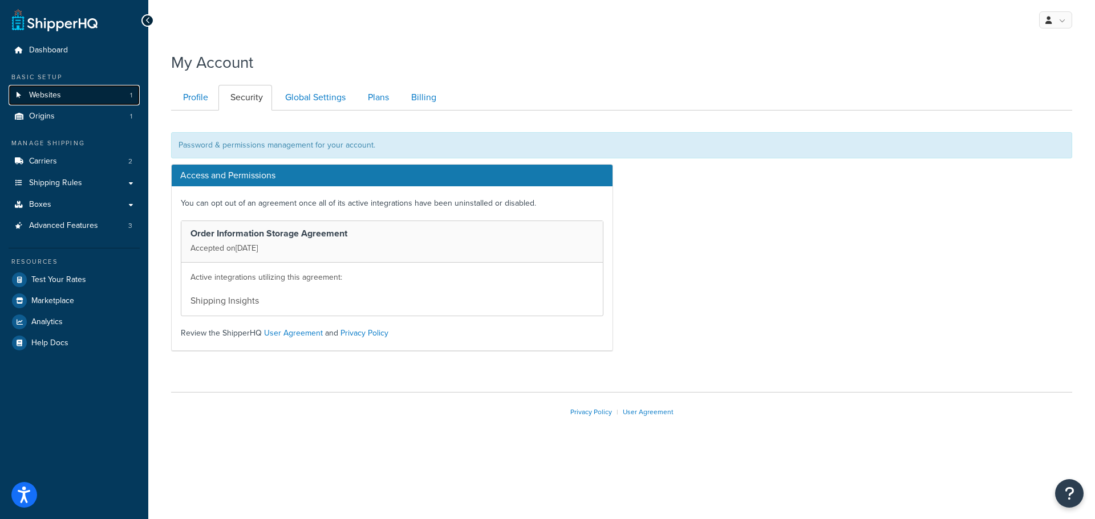
click at [47, 91] on span "Websites" at bounding box center [45, 96] width 32 height 10
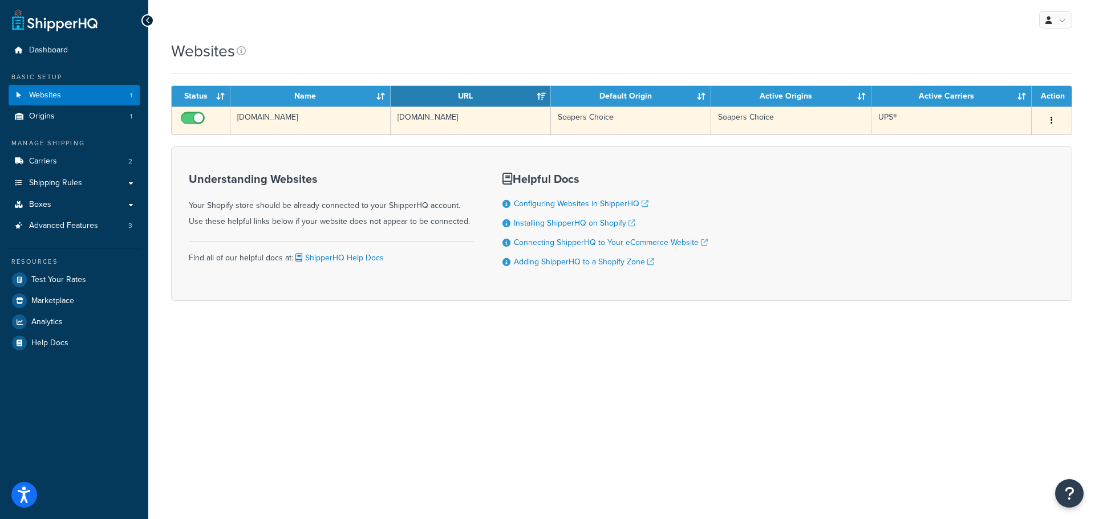
click at [1049, 120] on button "button" at bounding box center [1051, 121] width 16 height 18
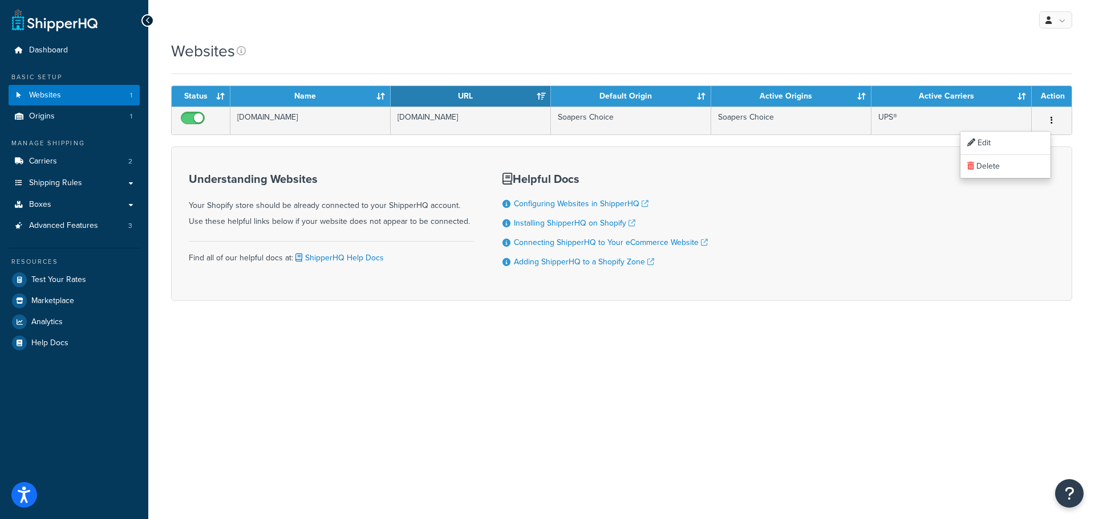
click at [1016, 62] on div "Websites" at bounding box center [621, 51] width 901 height 22
click at [58, 52] on span "Dashboard" at bounding box center [48, 51] width 39 height 10
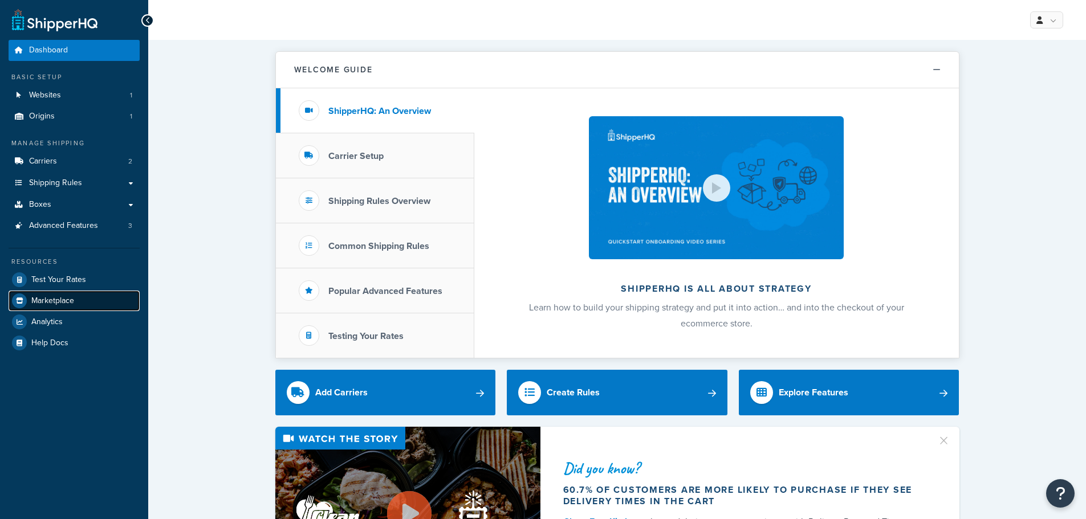
click at [40, 301] on span "Marketplace" at bounding box center [52, 301] width 43 height 10
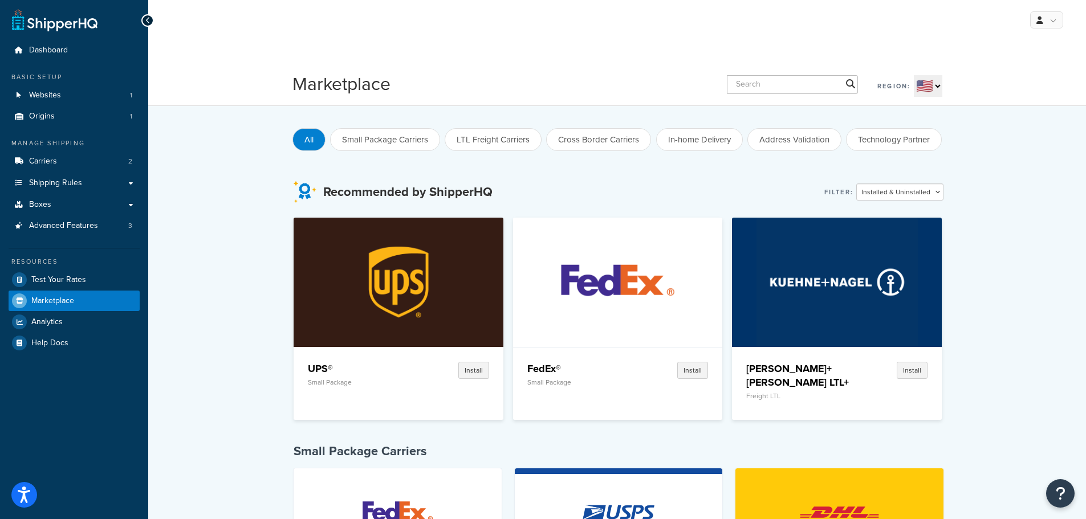
click at [766, 73] on div "Marketplace Region: 🇺🇸 🇬🇧 🇨🇦 🇦🇺 🇪🇺 🌐" at bounding box center [617, 84] width 650 height 26
click at [754, 84] on input "text" at bounding box center [792, 84] width 131 height 18
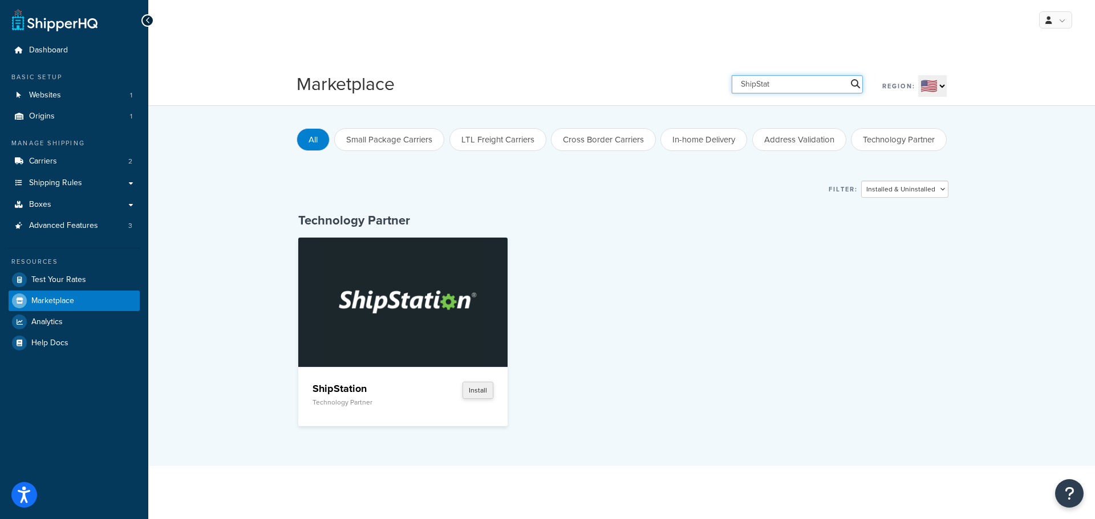
type input "ShipStat"
click at [478, 388] on button "Install" at bounding box center [477, 390] width 31 height 17
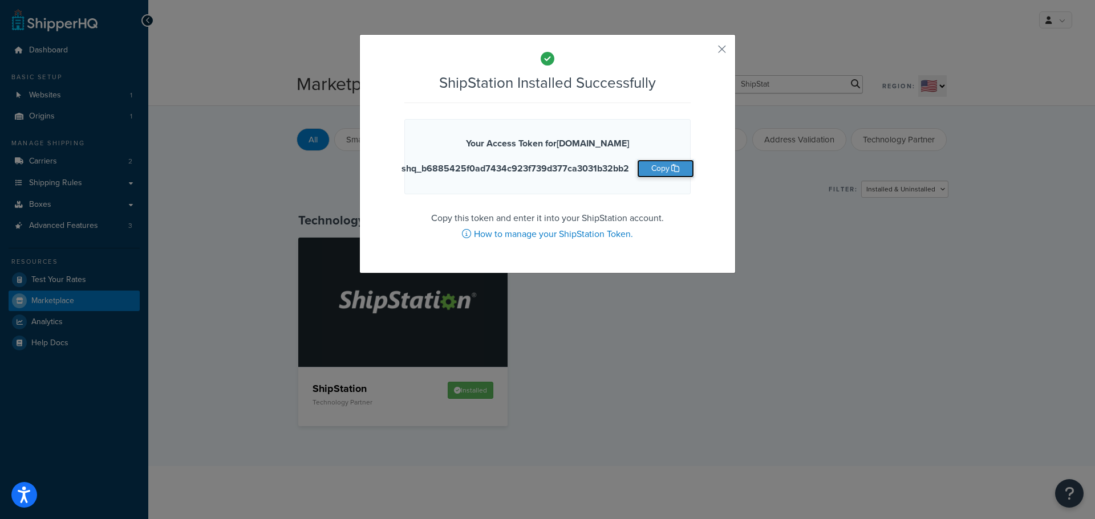
click at [671, 170] on icon "button" at bounding box center [675, 168] width 8 height 8
click at [646, 170] on button "Copy" at bounding box center [665, 169] width 57 height 18
click at [709, 47] on div "ShipStation Installed Successfully Your Access Token for [DOMAIN_NAME] shq_b688…" at bounding box center [547, 153] width 376 height 239
click at [706, 52] on button "button" at bounding box center [705, 53] width 3 height 3
